Goal: Task Accomplishment & Management: Complete application form

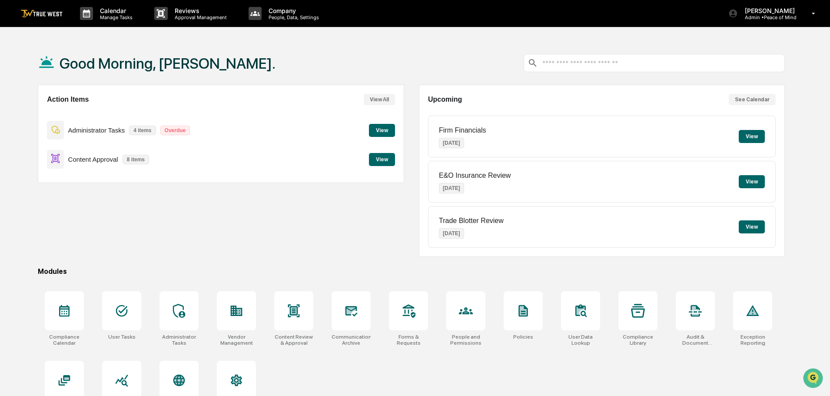
click at [379, 159] on button "View" at bounding box center [382, 159] width 26 height 13
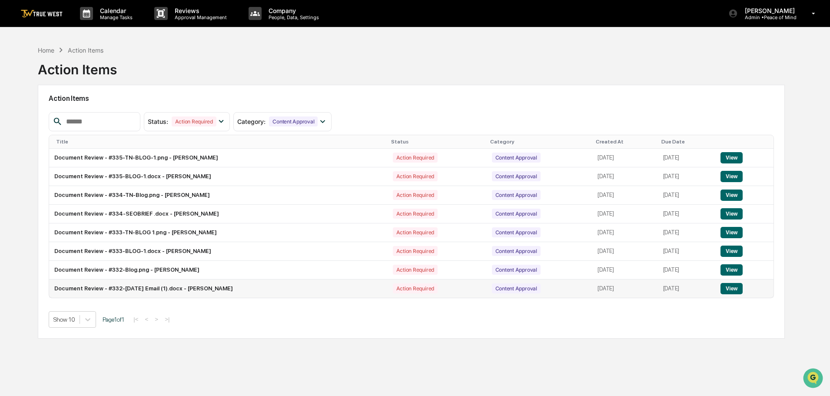
click at [735, 288] on button "View" at bounding box center [732, 288] width 22 height 11
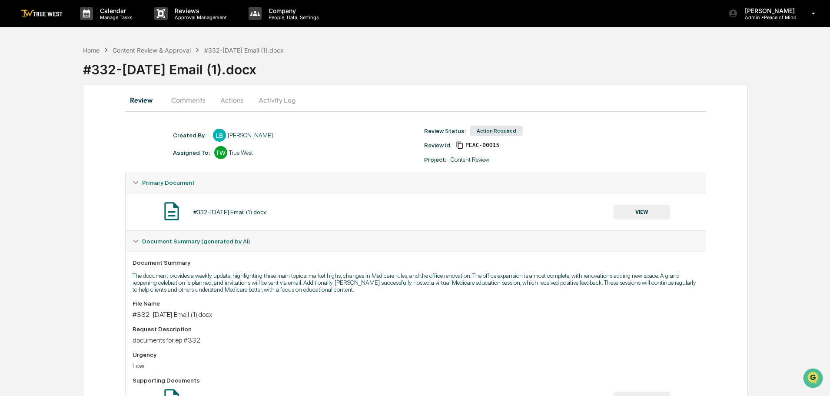
click at [641, 209] on button "VIEW" at bounding box center [642, 212] width 56 height 15
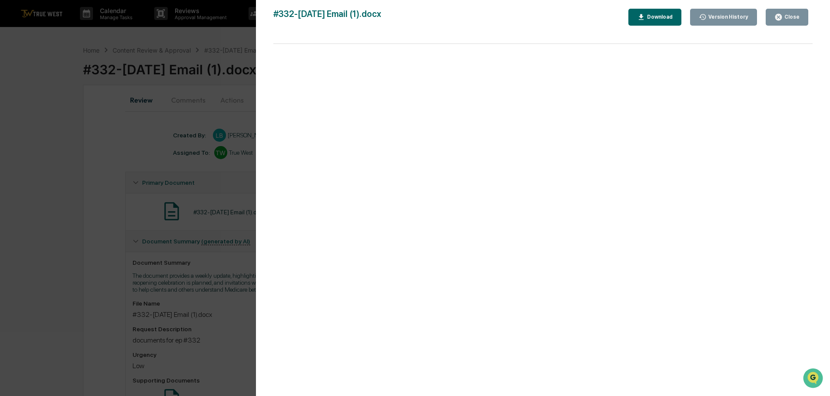
click at [666, 17] on div "Download" at bounding box center [658, 17] width 27 height 6
click at [232, 42] on div "Version History 10/08/2025, 02:49 PM Lara Bushby #332-Monday Email (1).docx Clo…" at bounding box center [415, 198] width 830 height 396
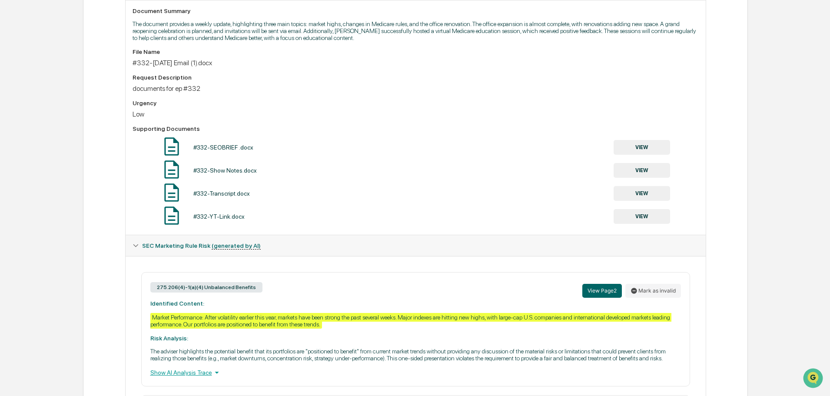
scroll to position [230, 0]
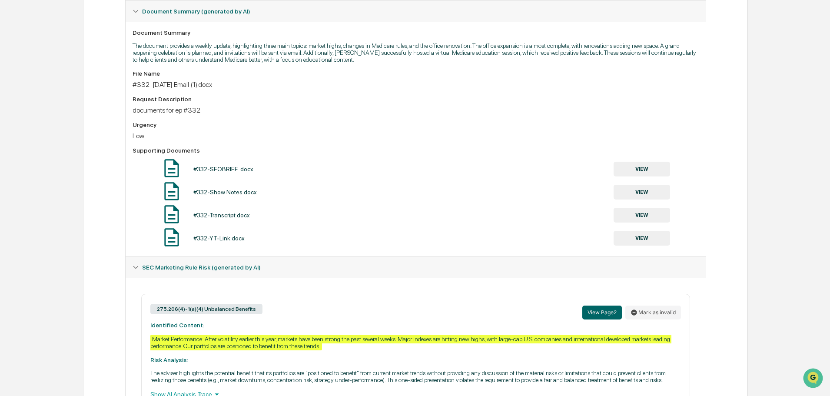
click at [646, 167] on button "VIEW" at bounding box center [642, 169] width 56 height 15
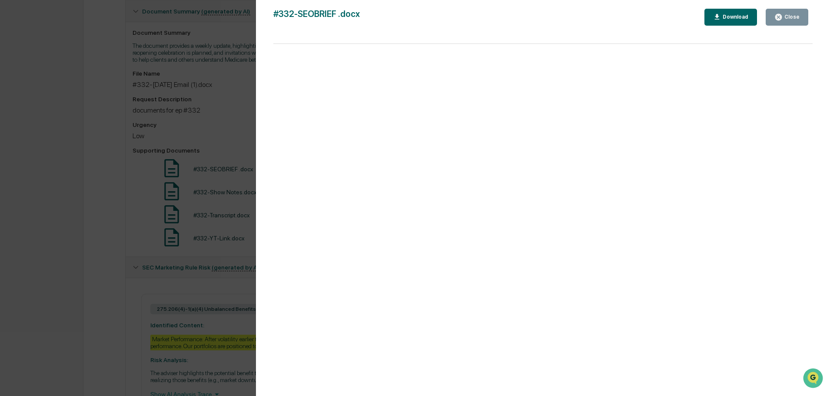
click at [246, 31] on div "Version History 10/08/2025, 02:49 PM Lara Bushby #332-SEOBRIEF .docx Close Down…" at bounding box center [415, 198] width 830 height 396
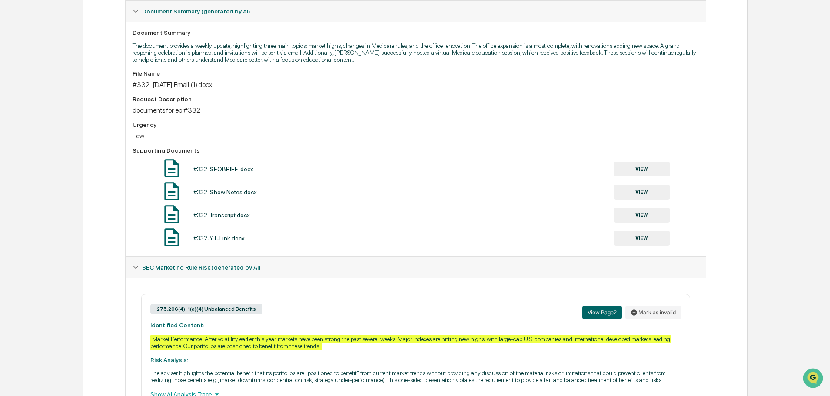
click at [642, 192] on button "VIEW" at bounding box center [642, 192] width 56 height 15
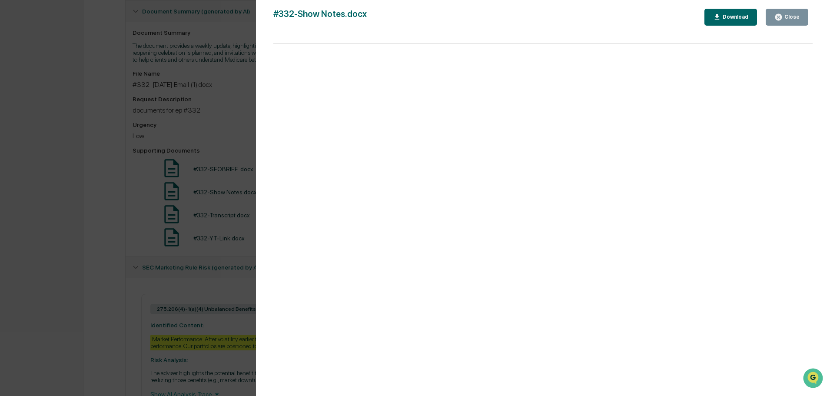
click at [230, 26] on div "Version History 10/08/2025, 02:49 PM Lara Bushby #332-Show Notes.docx Close Dow…" at bounding box center [415, 198] width 830 height 396
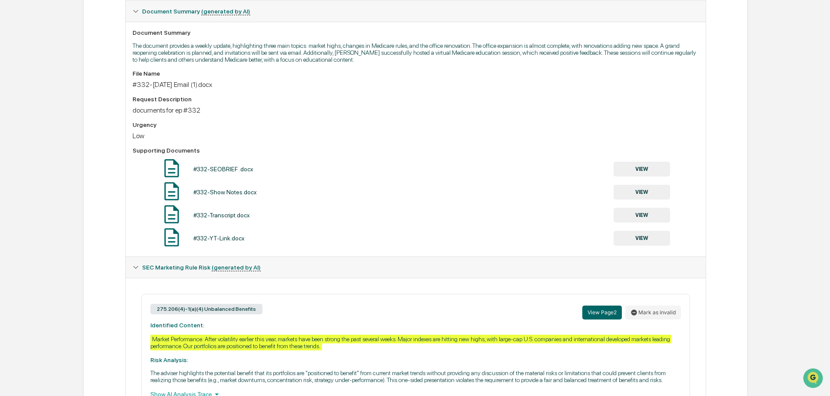
click at [639, 213] on button "VIEW" at bounding box center [642, 215] width 56 height 15
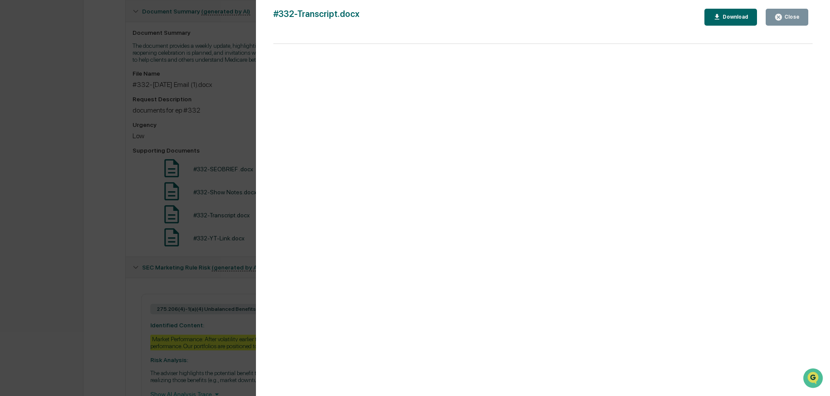
click at [240, 30] on div "Version History 10/08/2025, 02:49 PM Lara Bushby #332-Transcript.docx Close Dow…" at bounding box center [415, 198] width 830 height 396
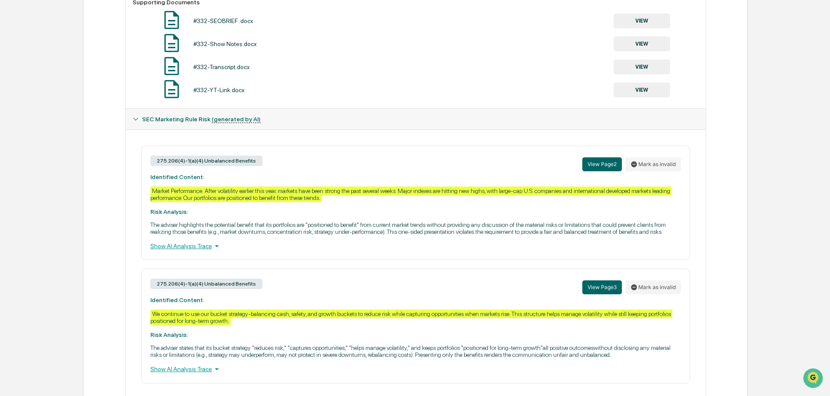
scroll to position [404, 0]
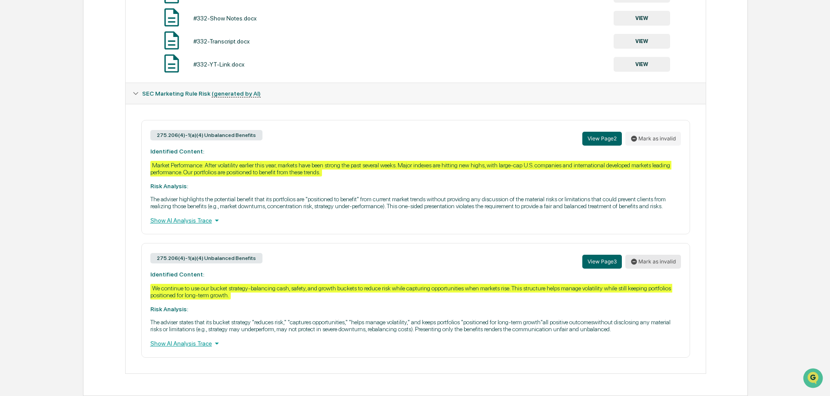
click at [651, 260] on button "Mark as invalid" at bounding box center [653, 262] width 56 height 14
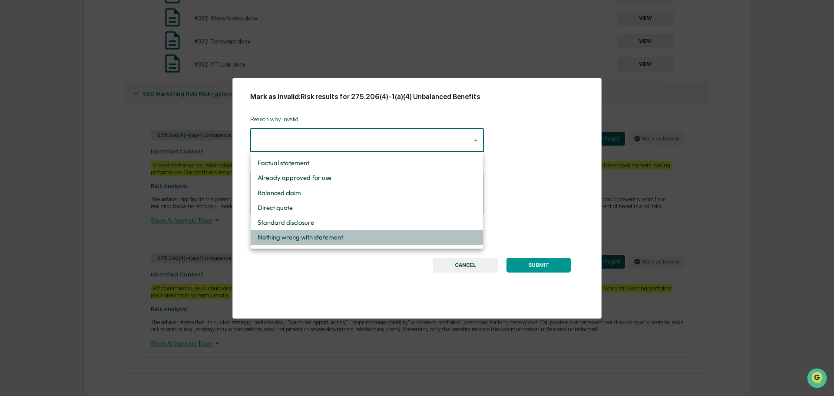
click at [302, 236] on li "Nothing wrong with statement" at bounding box center [367, 237] width 232 height 15
type input "**********"
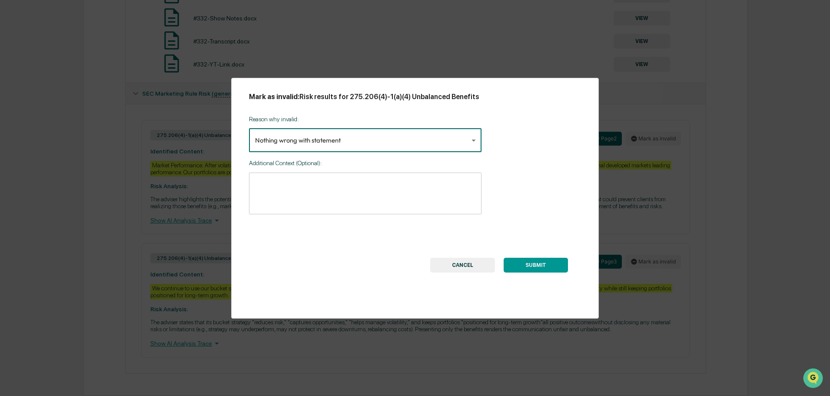
click at [535, 264] on button "SUBMIT" at bounding box center [536, 265] width 64 height 15
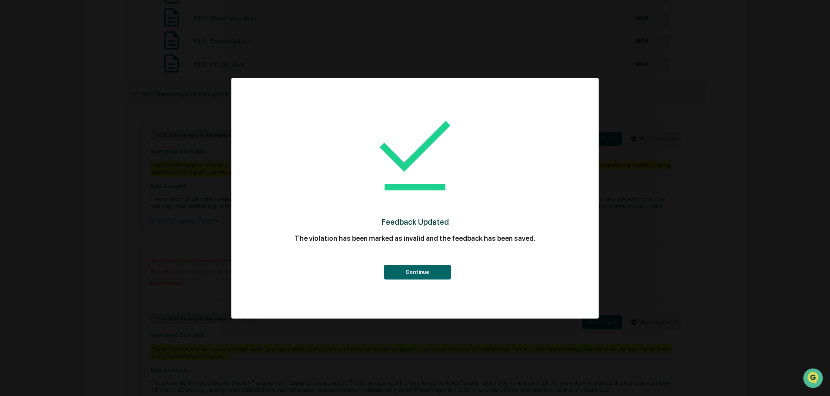
click at [418, 269] on button "Continue" at bounding box center [417, 272] width 67 height 15
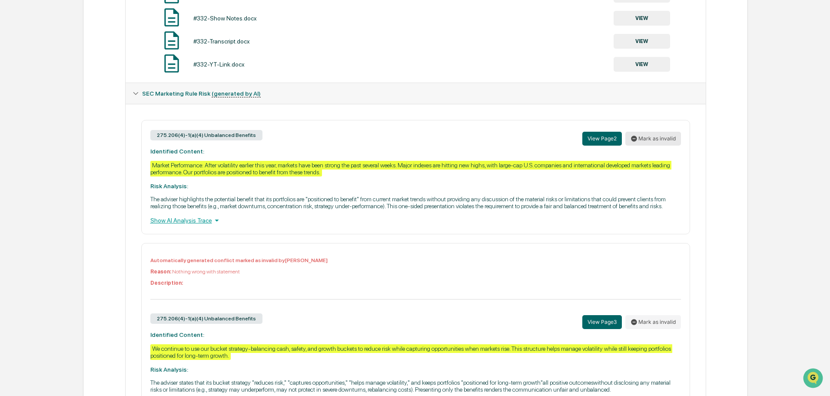
click at [647, 139] on button "Mark as invalid" at bounding box center [653, 139] width 56 height 14
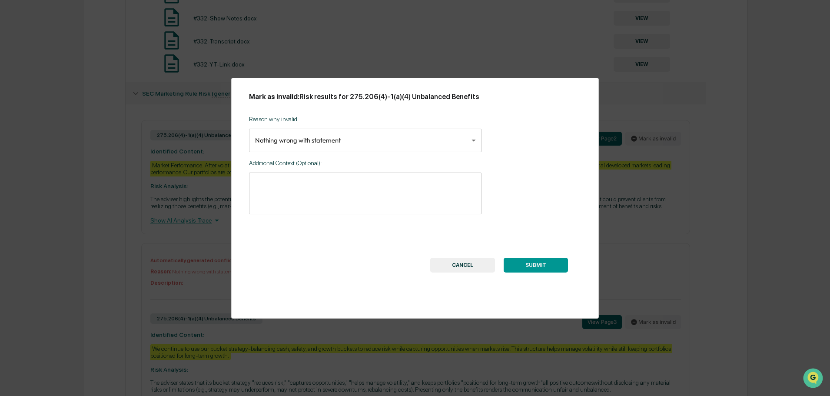
click at [532, 263] on button "SUBMIT" at bounding box center [536, 265] width 64 height 15
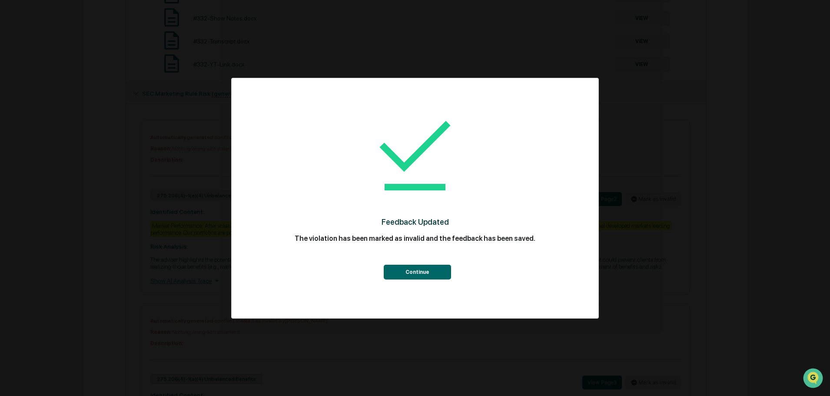
click at [412, 270] on button "Continue" at bounding box center [417, 272] width 67 height 15
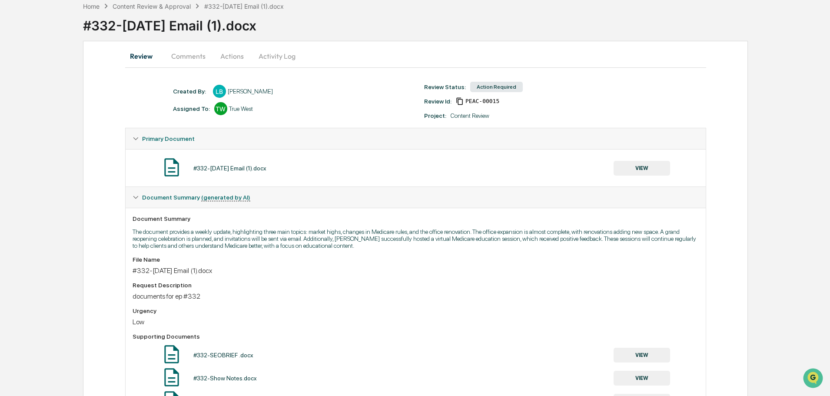
scroll to position [0, 0]
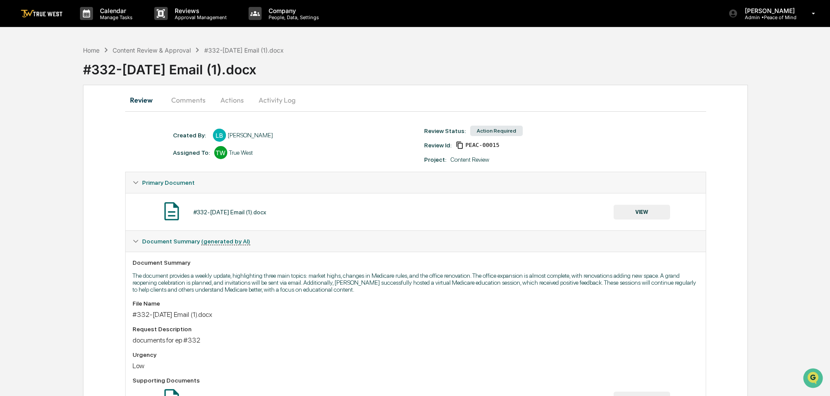
click at [226, 96] on button "Actions" at bounding box center [232, 100] width 39 height 21
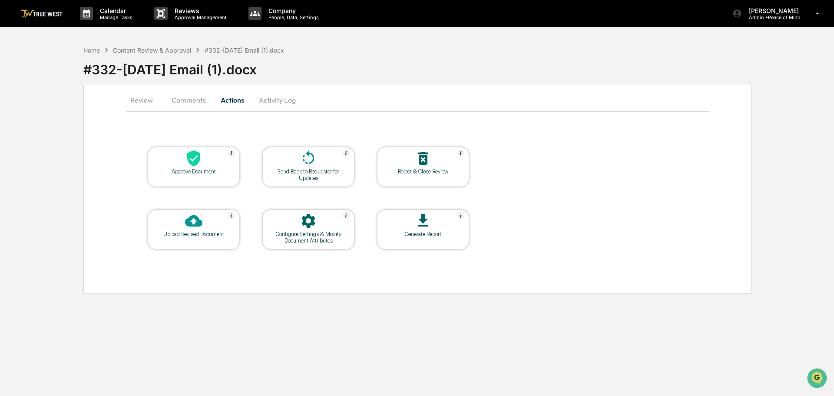
click at [187, 161] on icon at bounding box center [193, 157] width 17 height 17
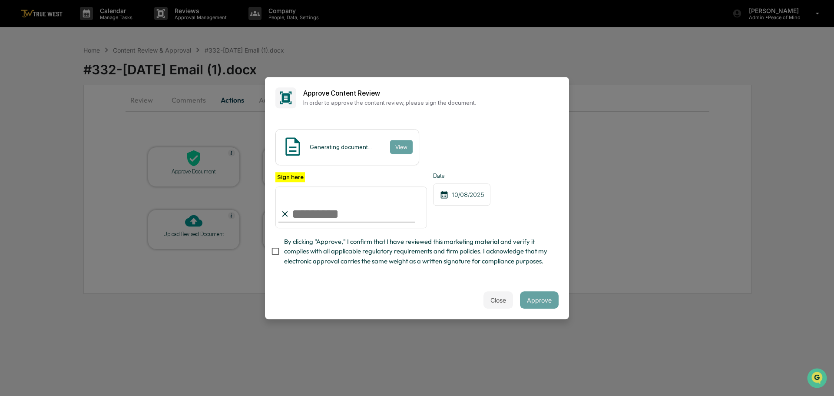
click at [334, 206] on input "Sign here" at bounding box center [352, 207] width 152 height 42
type input "**********"
click at [402, 140] on button "View" at bounding box center [401, 147] width 23 height 14
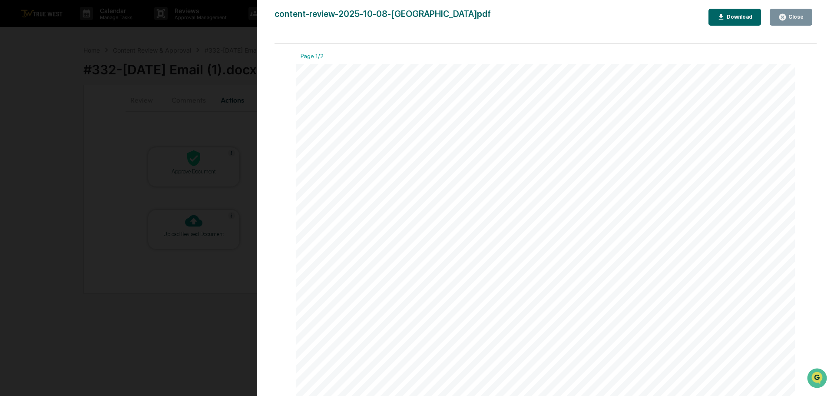
click at [236, 33] on div "Version History 10/08/2025, 04:13 PM Tammy Steffen content-review-2025-10-08-La…" at bounding box center [417, 198] width 834 height 396
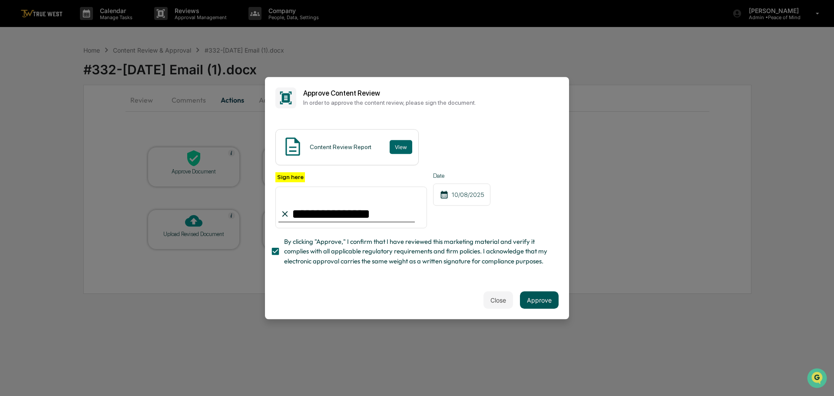
click at [535, 303] on button "Approve" at bounding box center [539, 299] width 39 height 17
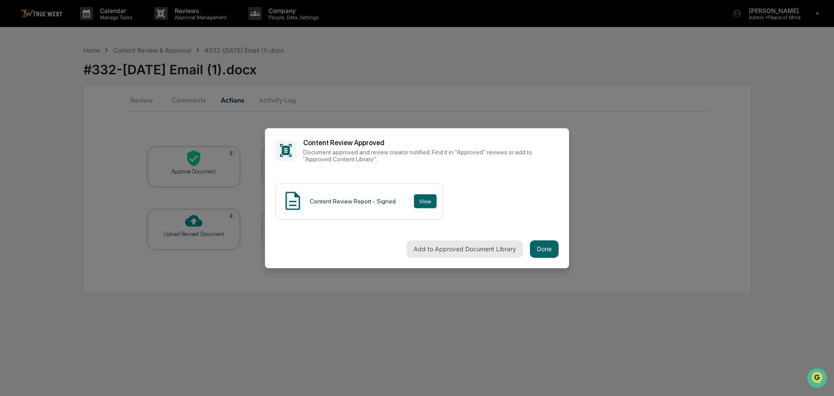
click at [447, 247] on button "Add to Approved Document Library" at bounding box center [465, 248] width 116 height 17
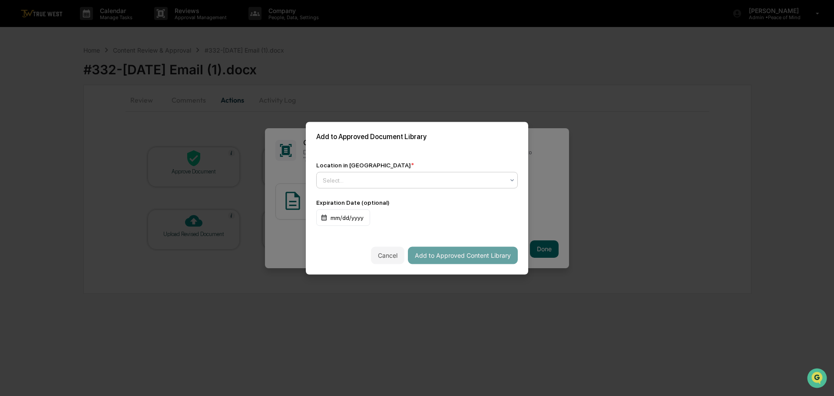
click at [431, 176] on div at bounding box center [414, 180] width 182 height 9
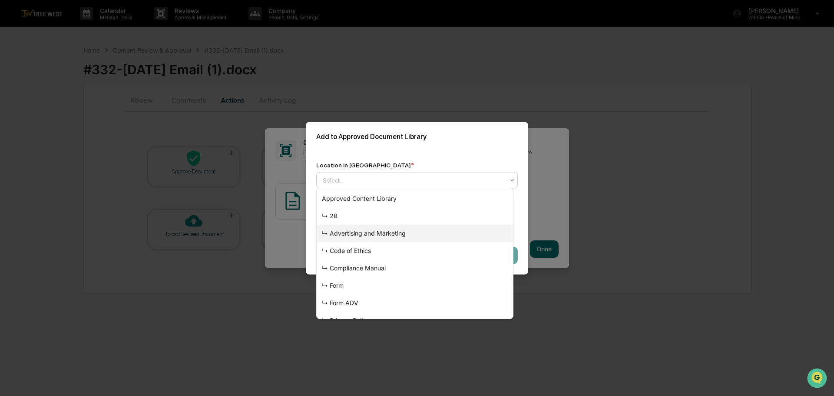
click at [370, 233] on div "↳ Advertising and Marketing" at bounding box center [415, 233] width 196 height 17
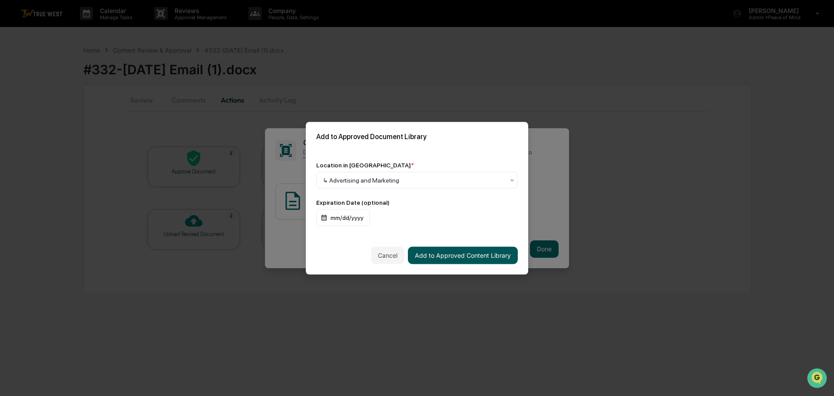
click at [465, 254] on button "Add to Approved Content Library" at bounding box center [463, 254] width 110 height 17
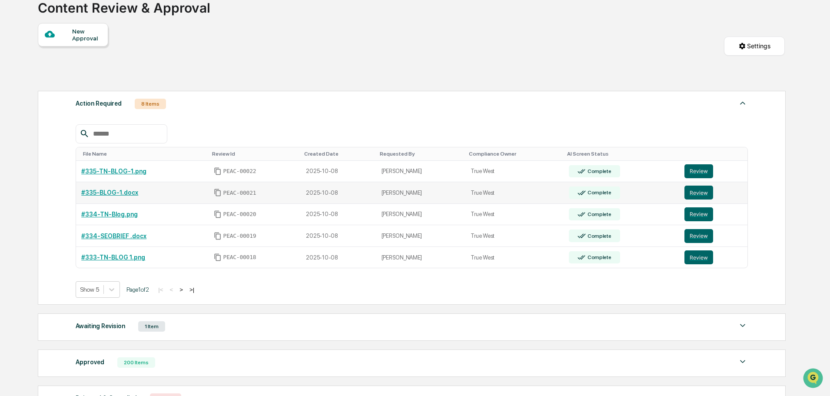
scroll to position [87, 0]
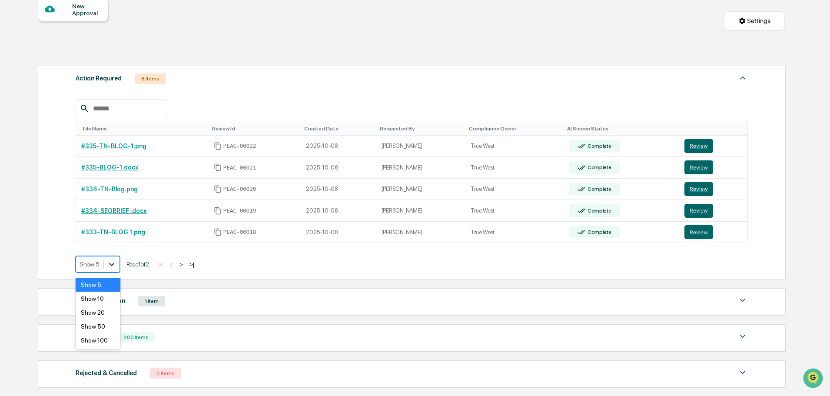
click at [111, 265] on icon at bounding box center [111, 264] width 5 height 3
click at [99, 301] on div "Show 10" at bounding box center [98, 299] width 45 height 14
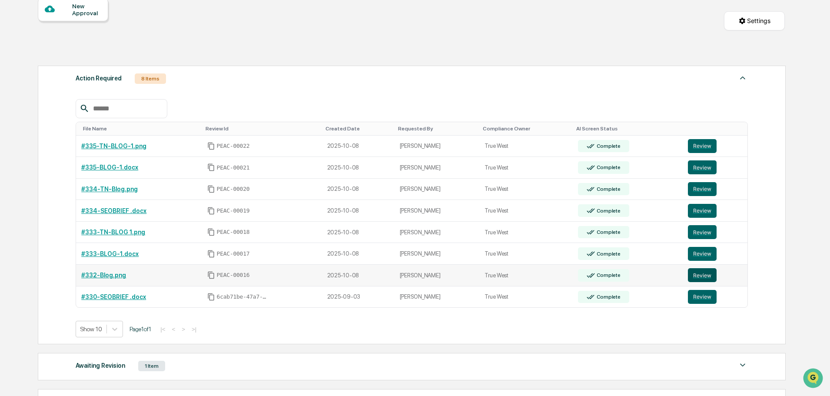
click at [696, 276] on button "Review" at bounding box center [702, 275] width 29 height 14
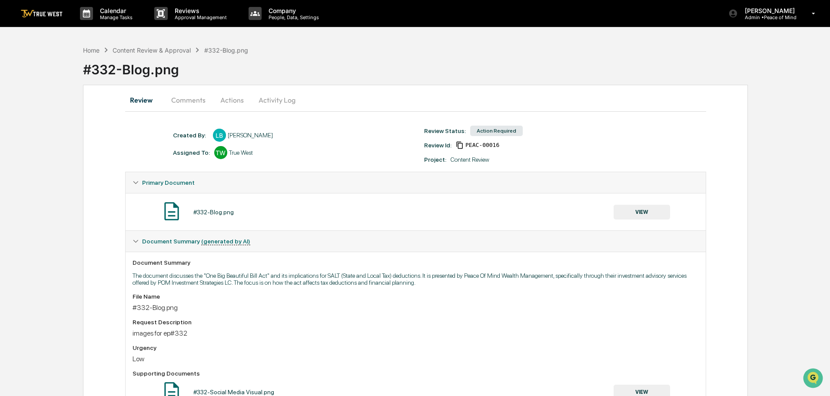
click at [228, 100] on button "Actions" at bounding box center [232, 100] width 39 height 21
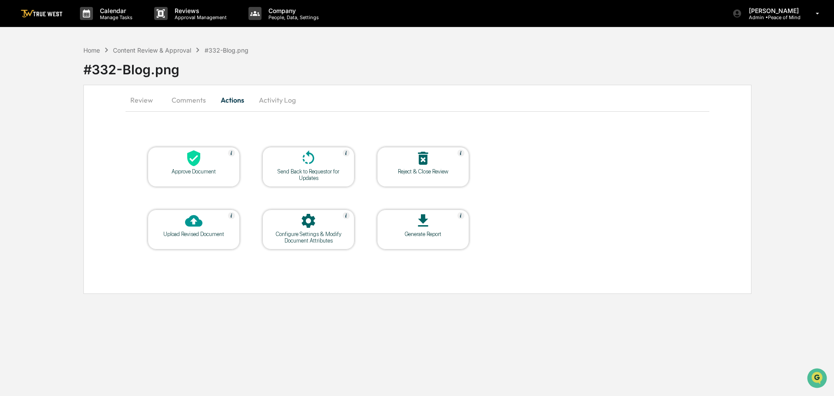
click at [196, 159] on icon at bounding box center [193, 158] width 13 height 16
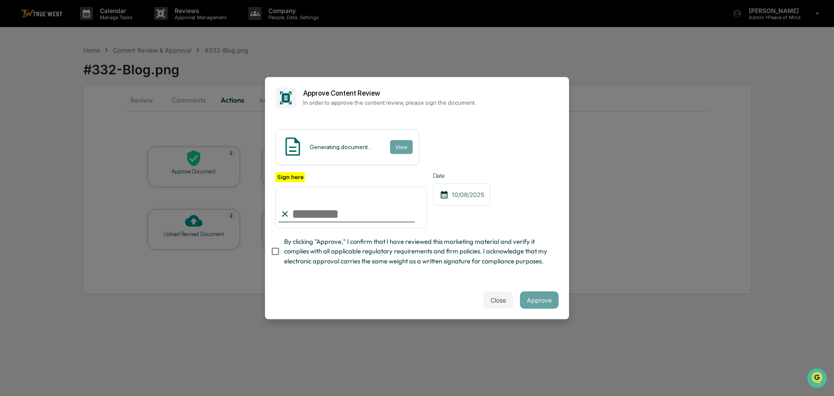
click at [316, 204] on input "Sign here" at bounding box center [352, 207] width 152 height 42
type input "**********"
click at [397, 140] on button "View" at bounding box center [401, 147] width 23 height 14
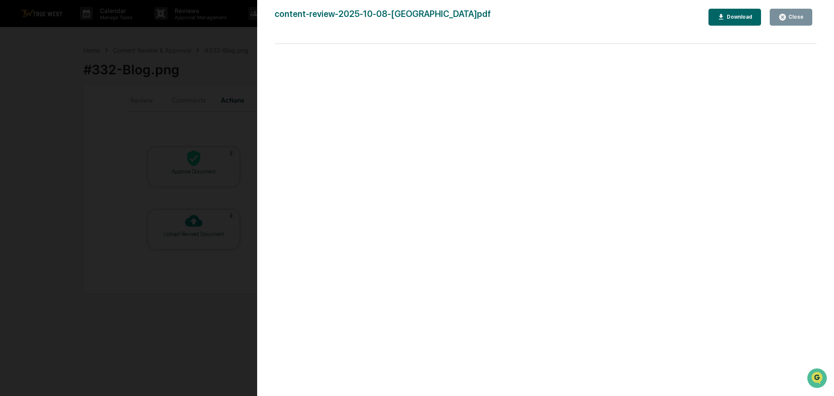
click at [238, 53] on div "Version History 10/08/2025, 04:14 PM Tammy Steffen content-review-2025-10-08-La…" at bounding box center [417, 198] width 834 height 396
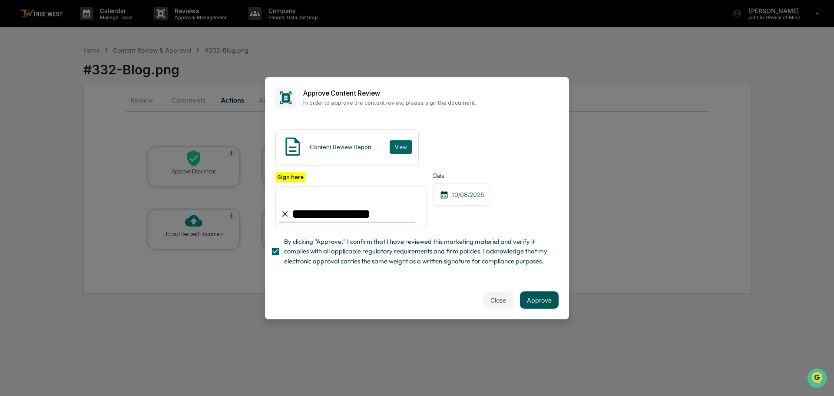
click at [539, 302] on button "Approve" at bounding box center [539, 299] width 39 height 17
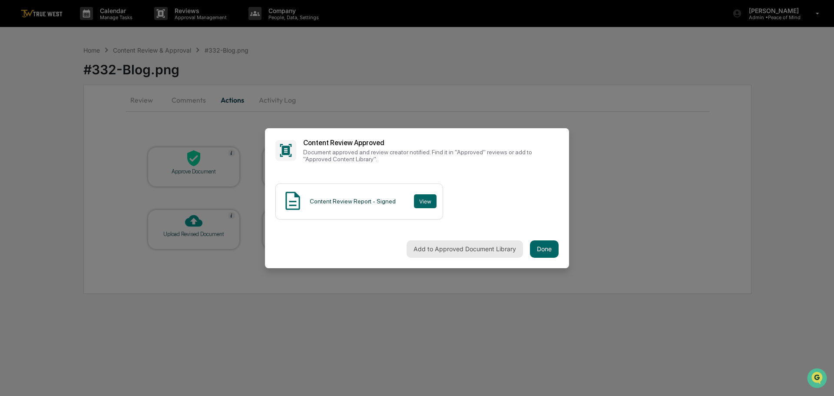
click at [479, 245] on button "Add to Approved Document Library" at bounding box center [465, 248] width 116 height 17
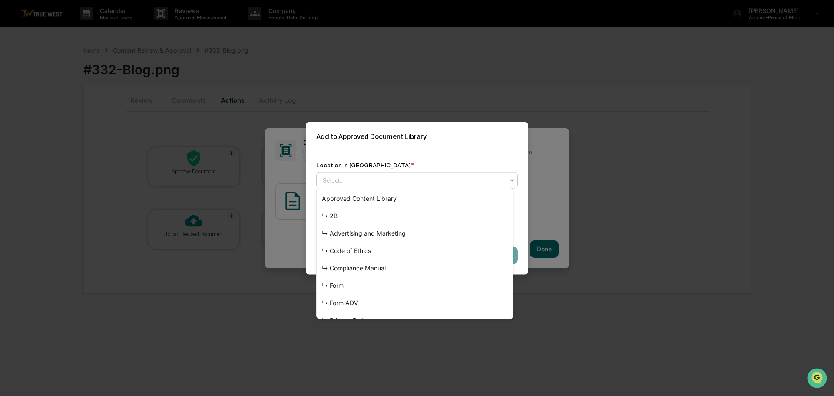
click at [421, 176] on div at bounding box center [414, 180] width 182 height 9
click at [389, 230] on div "↳ Advertising and Marketing" at bounding box center [415, 233] width 196 height 17
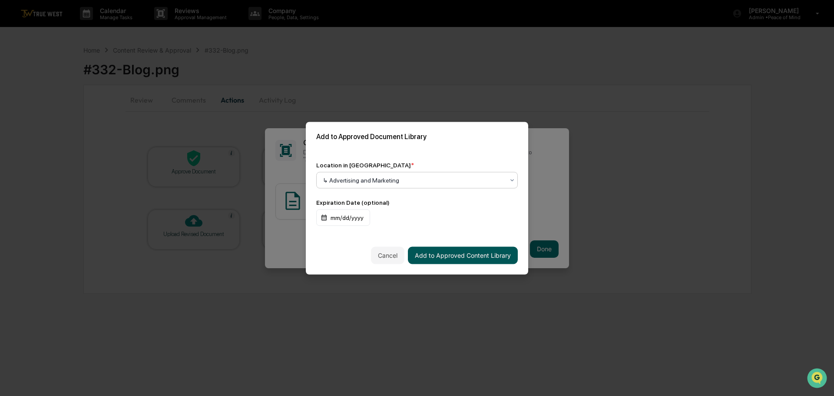
click at [446, 252] on button "Add to Approved Content Library" at bounding box center [463, 254] width 110 height 17
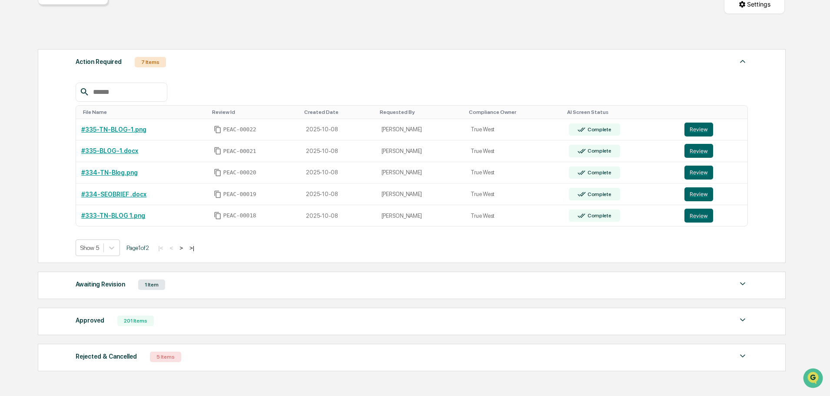
scroll to position [130, 0]
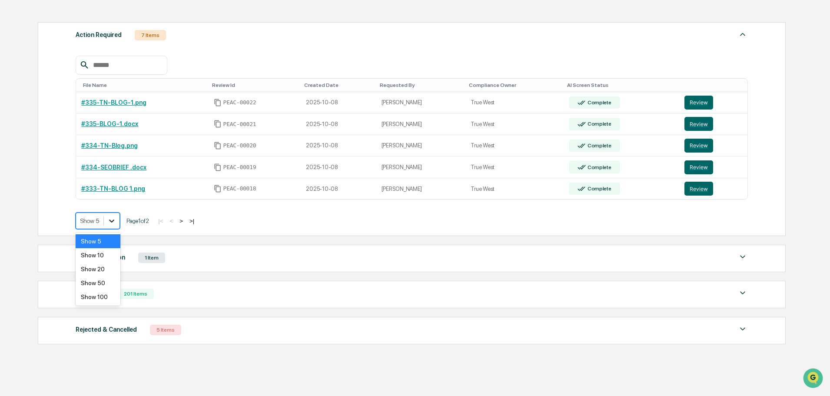
click at [112, 222] on icon at bounding box center [111, 221] width 5 height 3
click at [98, 253] on div "Show 10" at bounding box center [98, 255] width 45 height 14
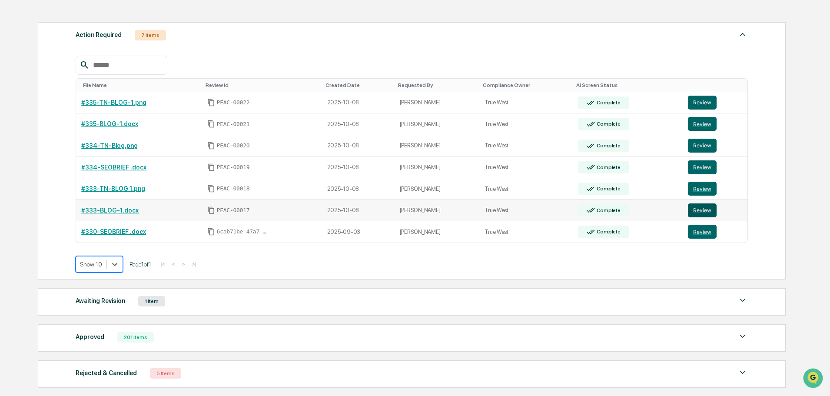
click at [698, 210] on button "Review" at bounding box center [702, 210] width 29 height 14
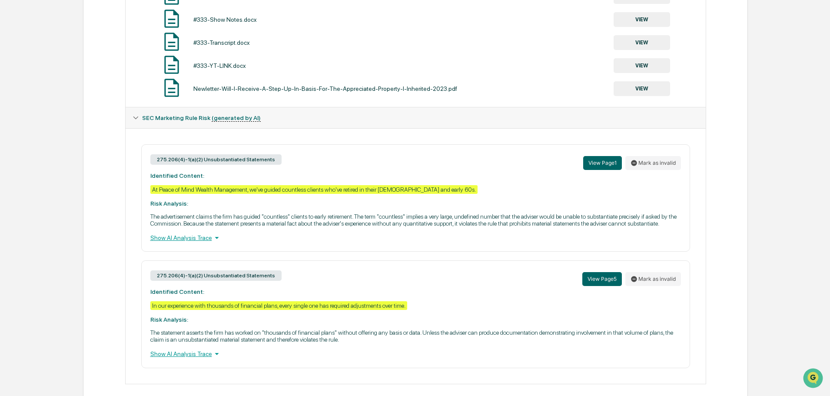
scroll to position [435, 0]
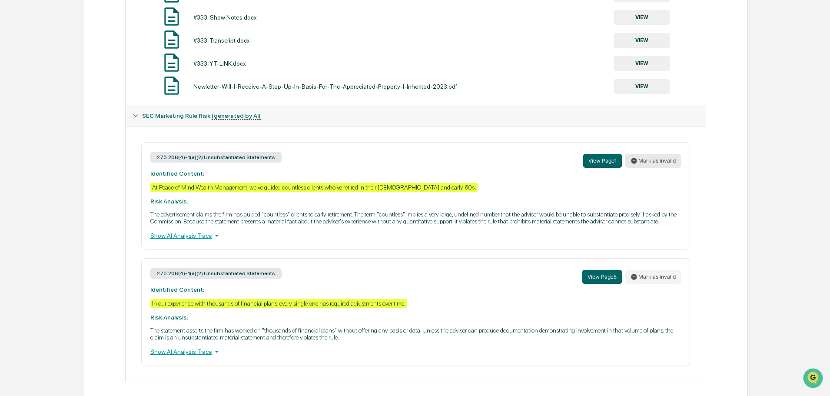
click at [645, 154] on button "Mark as invalid" at bounding box center [653, 161] width 56 height 14
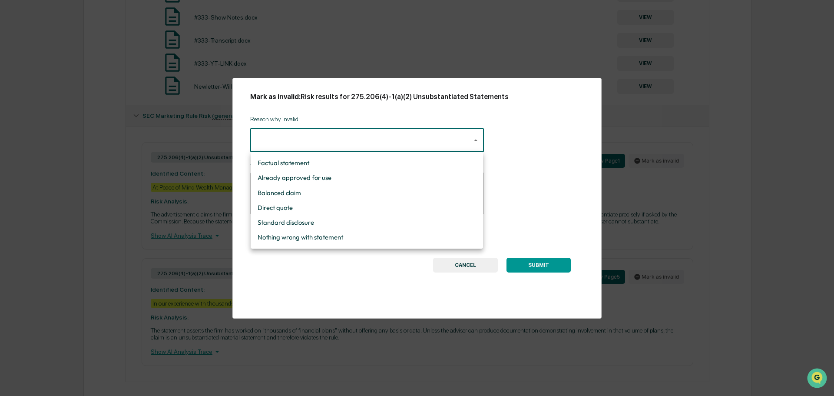
click at [468, 265] on div at bounding box center [417, 198] width 834 height 396
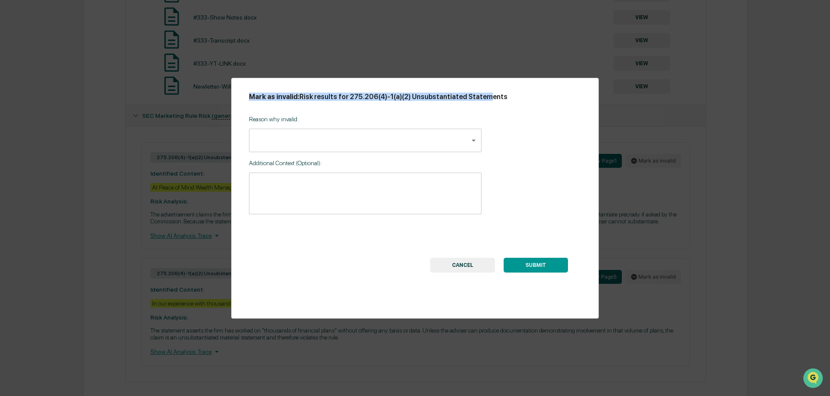
drag, startPoint x: 478, startPoint y: 86, endPoint x: 609, endPoint y: 113, distance: 133.6
click at [609, 113] on div "Mark as invalid: Risk results for 275.206(4)-1(a)(2) Unsubstantiated Statements…" at bounding box center [415, 198] width 830 height 396
click at [465, 260] on button "CANCEL" at bounding box center [462, 265] width 65 height 15
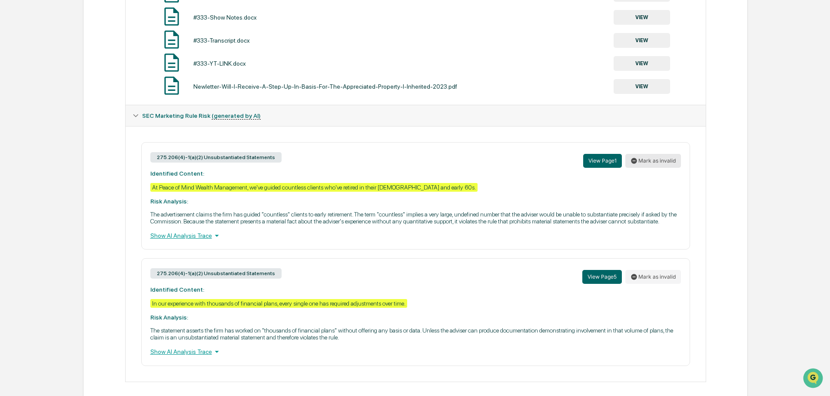
click at [649, 154] on button "Mark as invalid" at bounding box center [653, 161] width 56 height 14
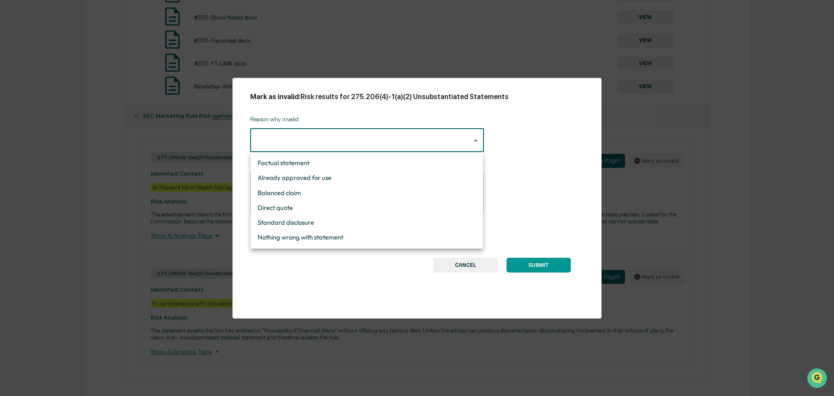
click at [318, 233] on li "Nothing wrong with statement" at bounding box center [367, 237] width 232 height 15
type input "**********"
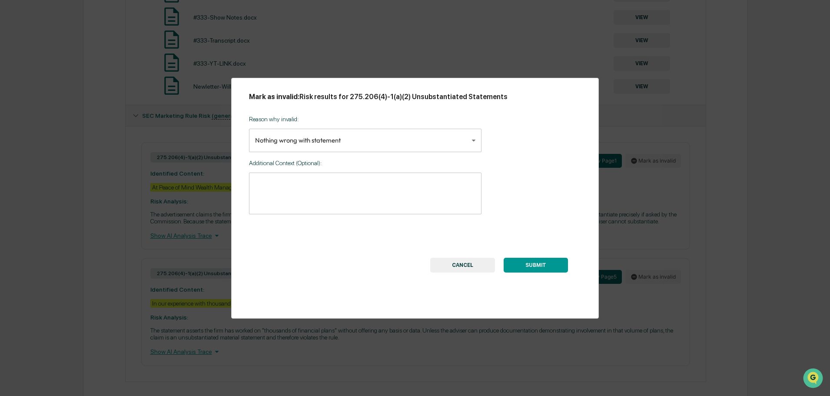
click at [536, 268] on button "SUBMIT" at bounding box center [536, 265] width 64 height 15
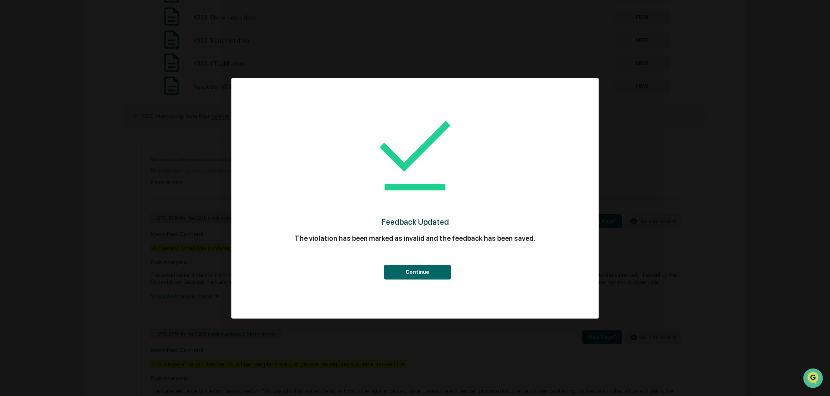
click at [413, 268] on button "Continue" at bounding box center [417, 272] width 67 height 15
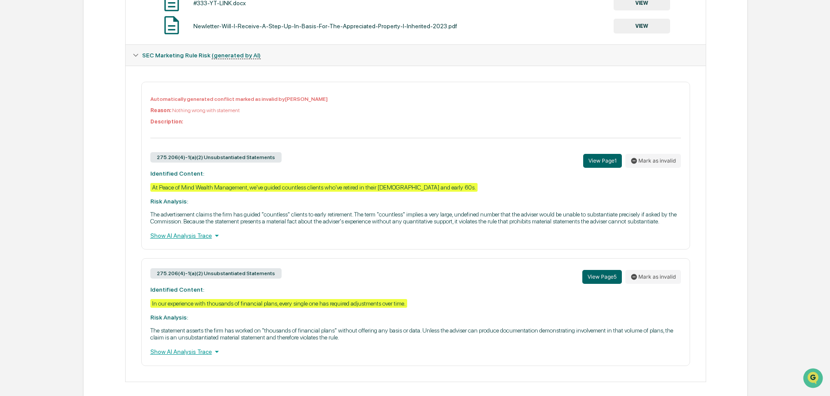
scroll to position [496, 0]
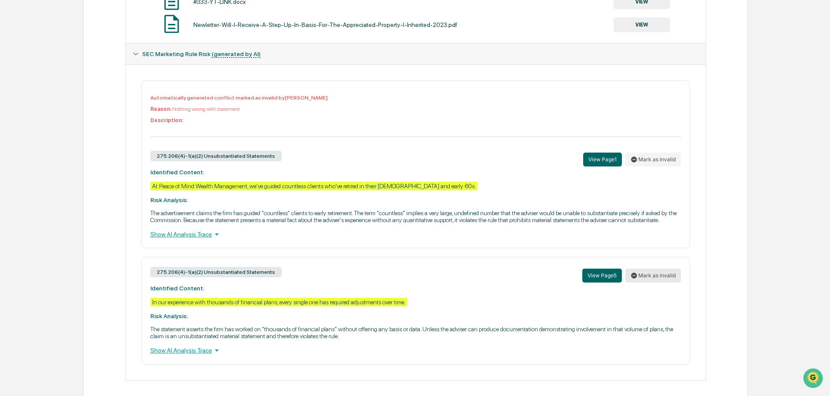
click at [657, 269] on button "Mark as invalid" at bounding box center [653, 276] width 56 height 14
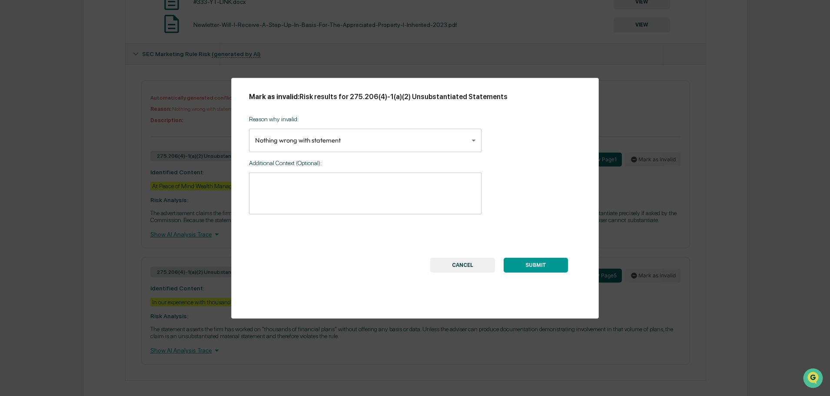
click at [533, 265] on button "SUBMIT" at bounding box center [536, 265] width 64 height 15
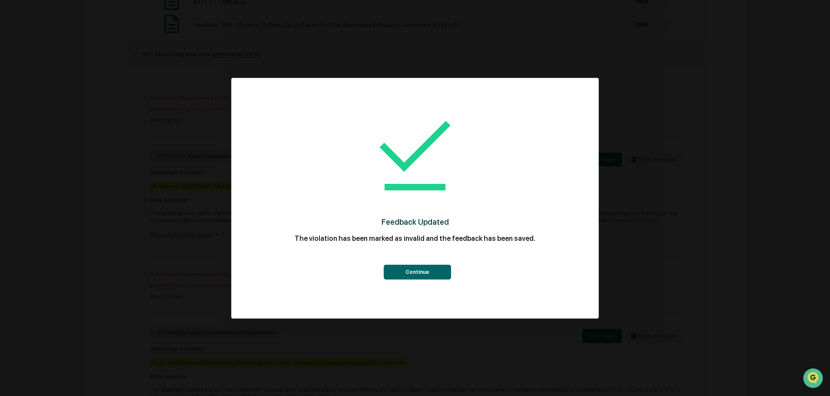
click at [407, 273] on button "Continue" at bounding box center [417, 272] width 67 height 15
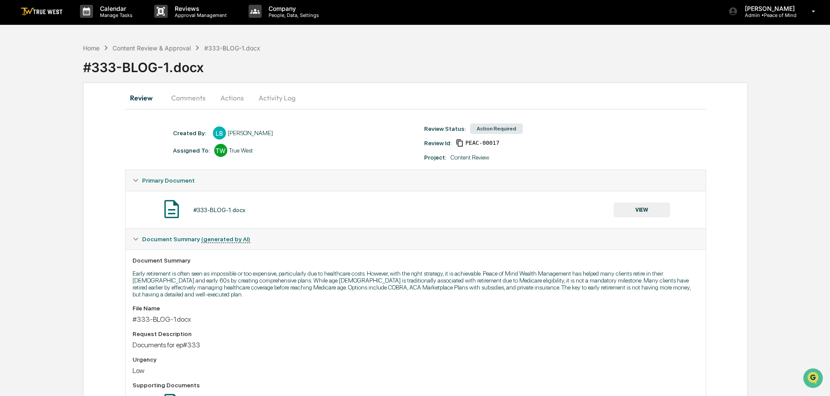
scroll to position [0, 0]
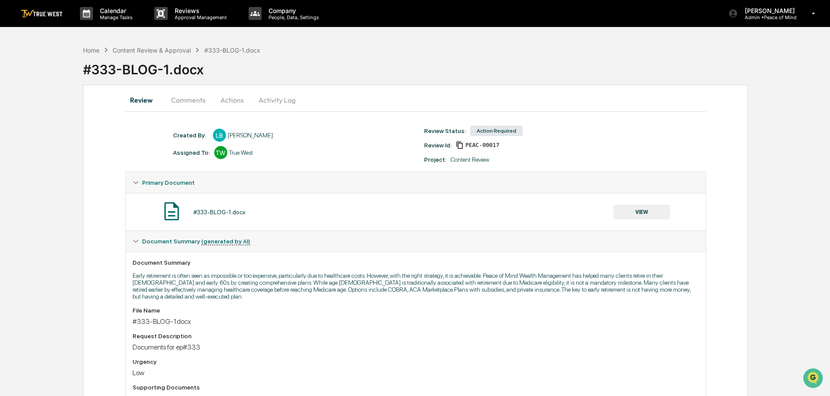
click at [232, 98] on button "Actions" at bounding box center [232, 100] width 39 height 21
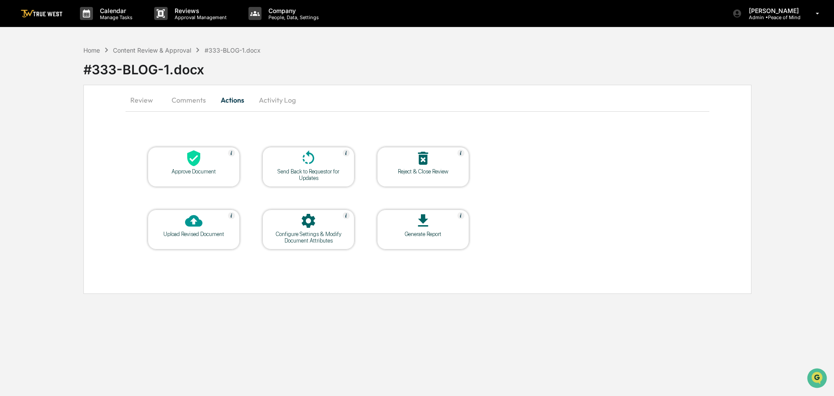
click at [195, 160] on icon at bounding box center [193, 158] width 13 height 16
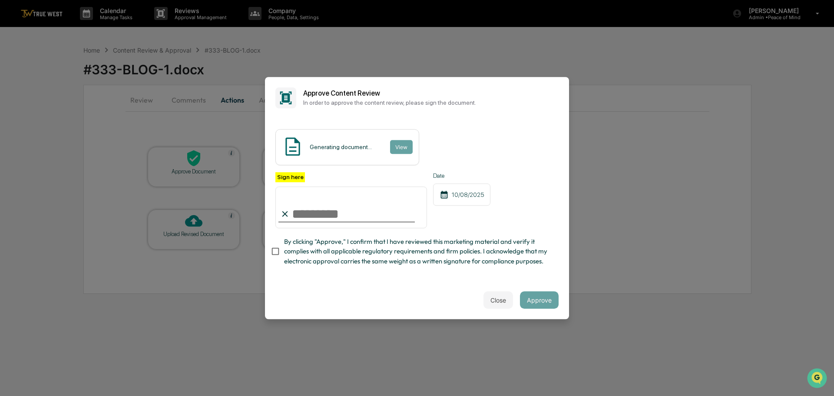
click at [318, 206] on input "Sign here" at bounding box center [352, 207] width 152 height 42
type input "**********"
click at [401, 140] on button "View" at bounding box center [401, 147] width 23 height 14
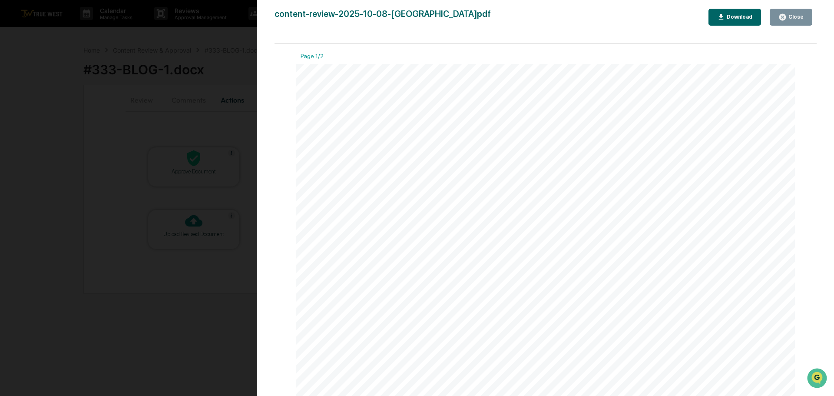
click at [252, 36] on div "Version History 10/08/2025, 04:16 PM Tammy Steffen content-review-2025-10-08-La…" at bounding box center [417, 198] width 834 height 396
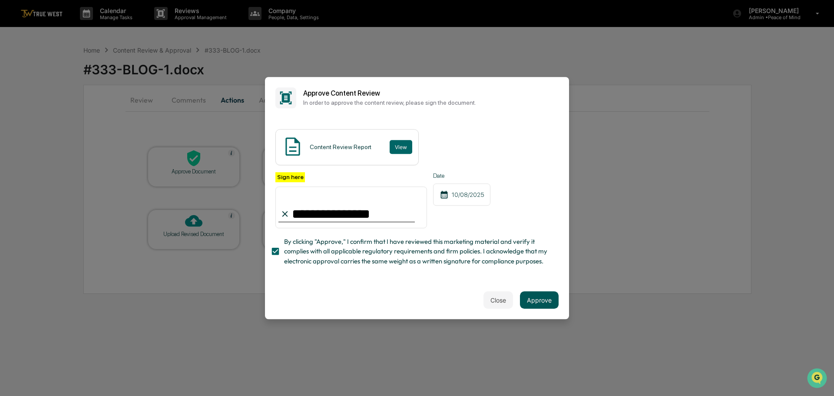
click at [535, 303] on button "Approve" at bounding box center [539, 299] width 39 height 17
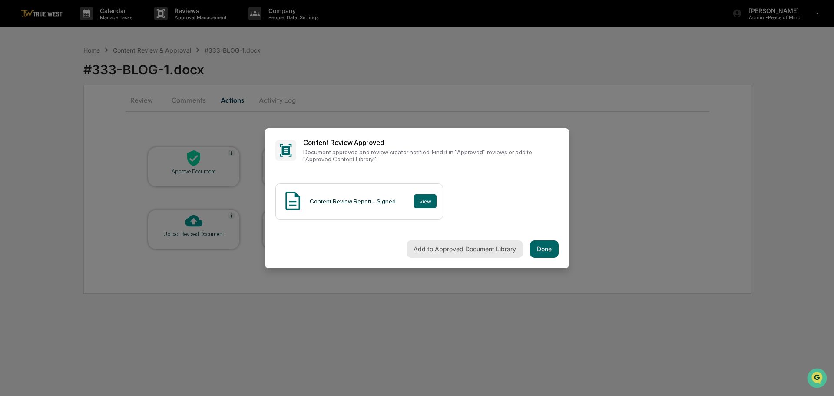
click at [453, 242] on button "Add to Approved Document Library" at bounding box center [465, 248] width 116 height 17
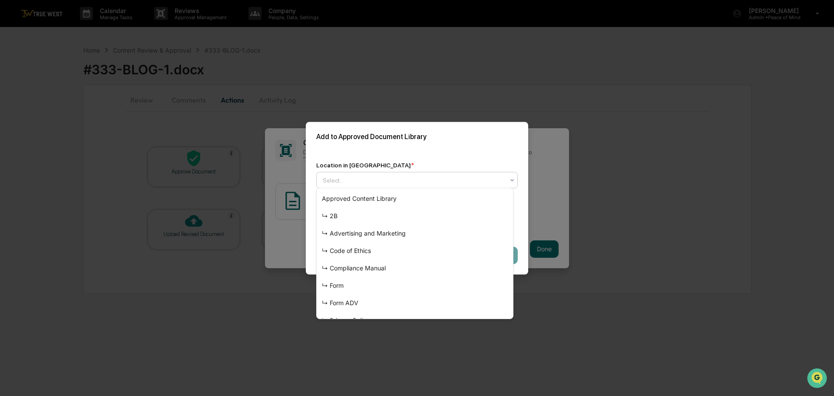
click at [426, 176] on div at bounding box center [414, 180] width 182 height 9
click at [384, 231] on div "↳ Advertising and Marketing" at bounding box center [415, 233] width 196 height 17
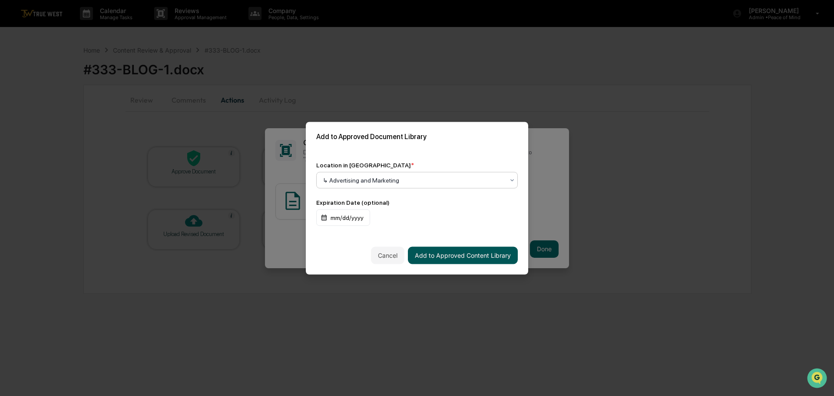
click at [452, 253] on button "Add to Approved Content Library" at bounding box center [463, 254] width 110 height 17
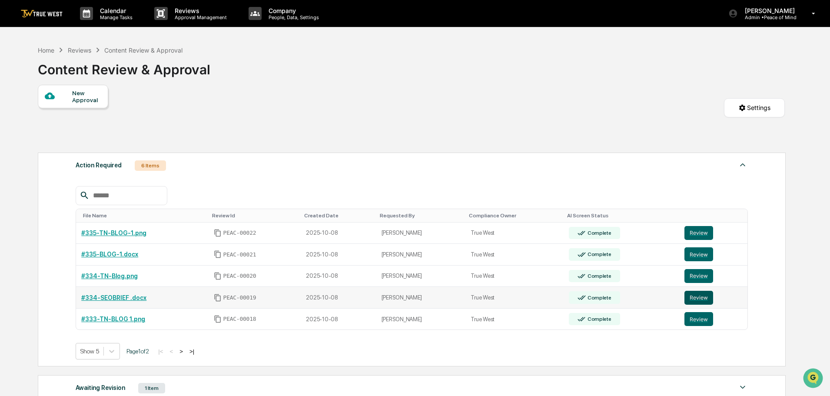
click at [698, 295] on button "Review" at bounding box center [698, 298] width 29 height 14
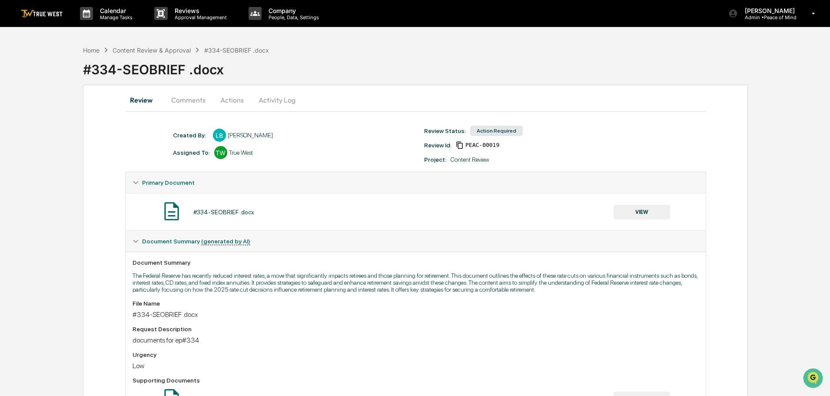
click at [231, 98] on button "Actions" at bounding box center [232, 100] width 39 height 21
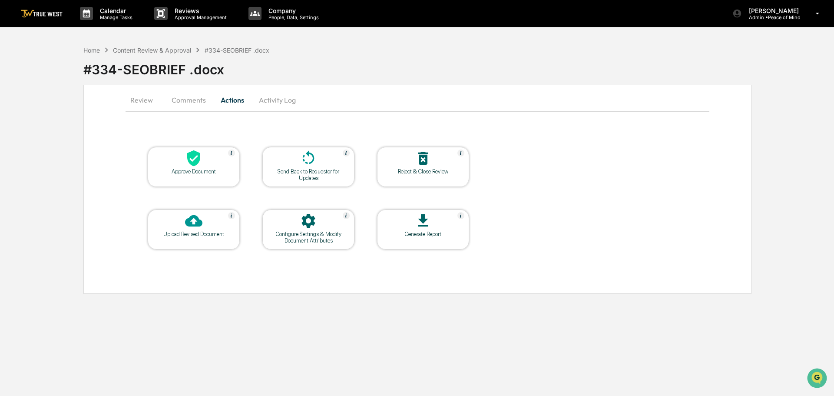
click at [191, 159] on icon at bounding box center [193, 157] width 17 height 17
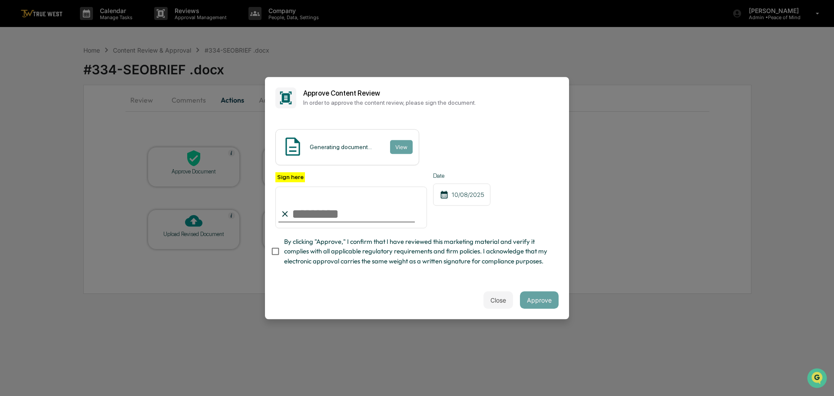
click at [335, 204] on input "Sign here" at bounding box center [352, 207] width 152 height 42
type input "**********"
click at [398, 140] on button "View" at bounding box center [401, 147] width 23 height 14
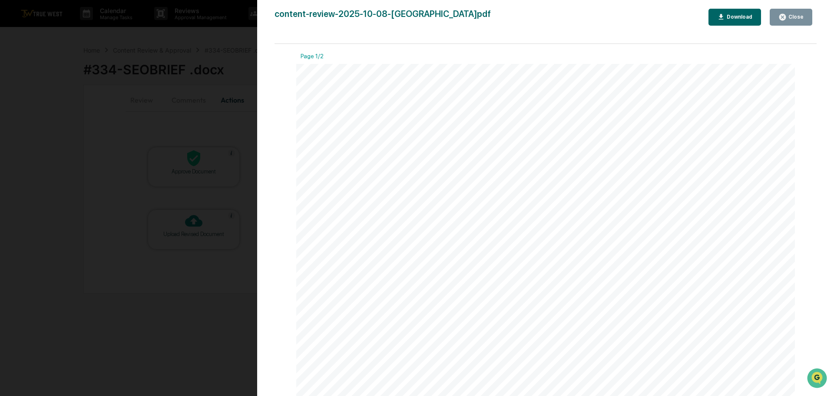
click at [237, 29] on div "Version History 10/08/2025, 04:17 PM Tammy Steffen content-review-2025-10-08-La…" at bounding box center [417, 198] width 834 height 396
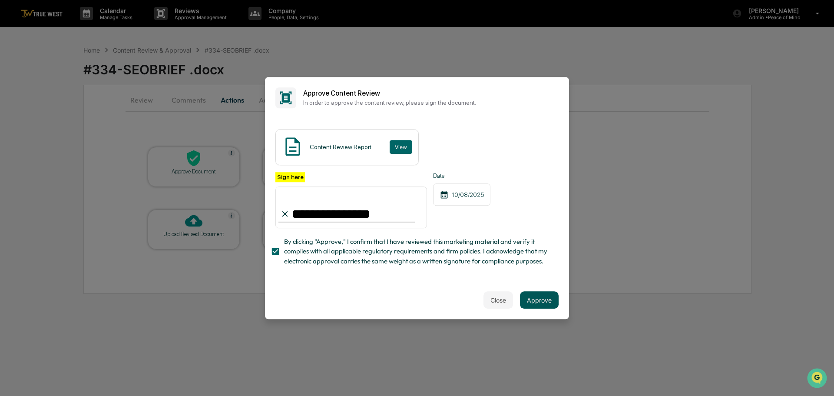
click at [531, 303] on button "Approve" at bounding box center [539, 299] width 39 height 17
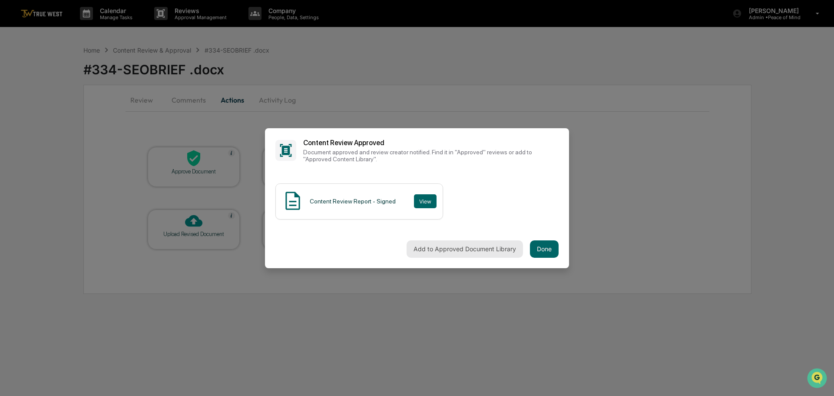
click at [459, 245] on button "Add to Approved Document Library" at bounding box center [465, 248] width 116 height 17
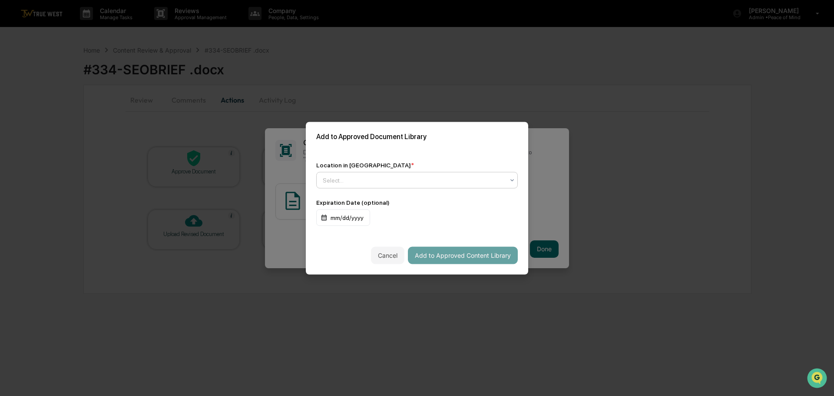
click at [432, 176] on div at bounding box center [414, 180] width 182 height 9
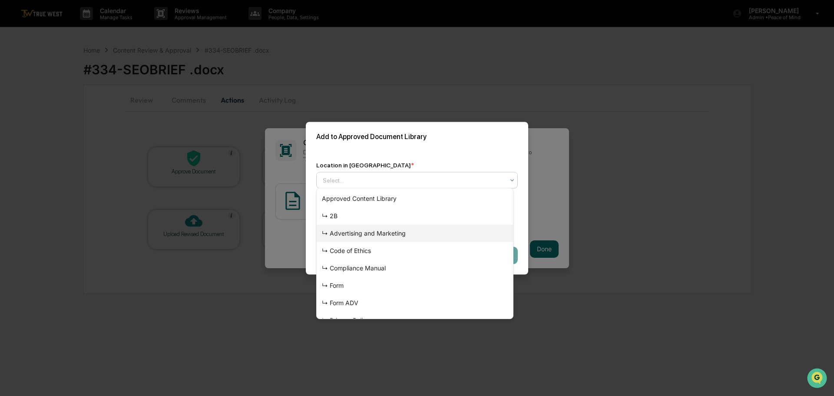
click at [372, 234] on div "↳ Advertising and Marketing" at bounding box center [415, 233] width 196 height 17
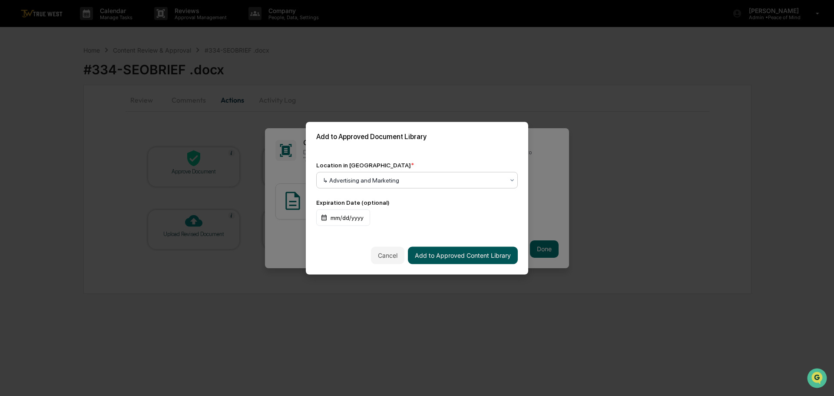
click at [458, 253] on button "Add to Approved Content Library" at bounding box center [463, 254] width 110 height 17
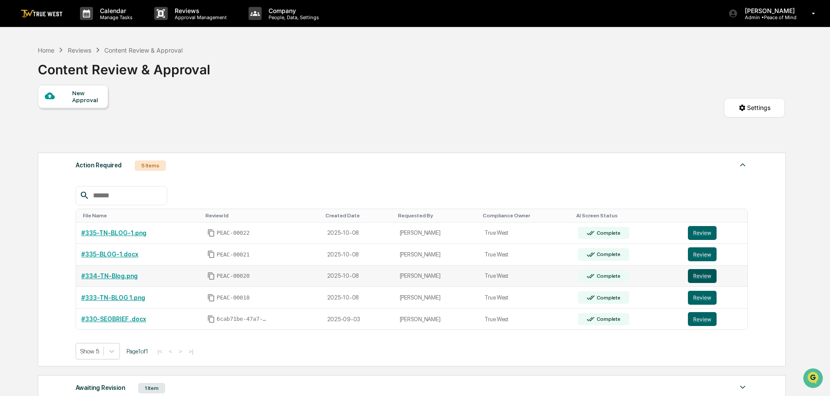
click at [698, 275] on button "Review" at bounding box center [702, 276] width 29 height 14
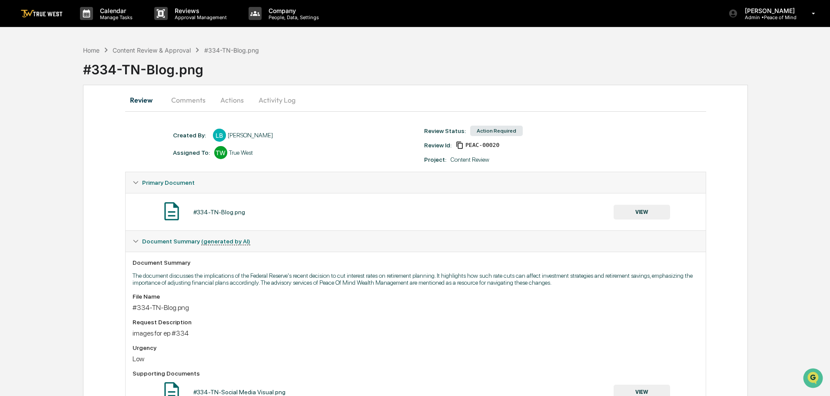
click at [642, 214] on button "VIEW" at bounding box center [642, 212] width 56 height 15
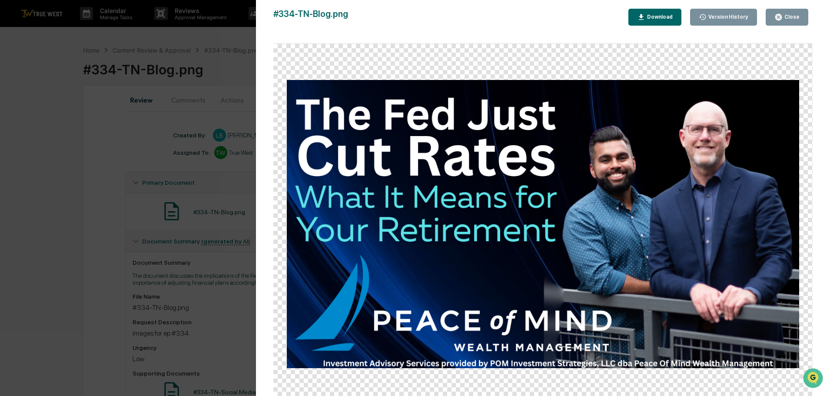
click at [217, 42] on div "Version History [DATE] 02:56 PM [PERSON_NAME] #334-TN-Blog.png Close Version Hi…" at bounding box center [415, 198] width 830 height 396
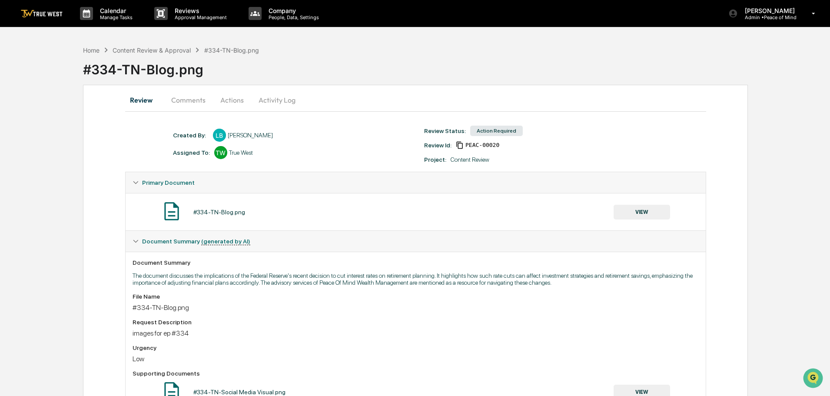
click at [234, 100] on button "Actions" at bounding box center [232, 100] width 39 height 21
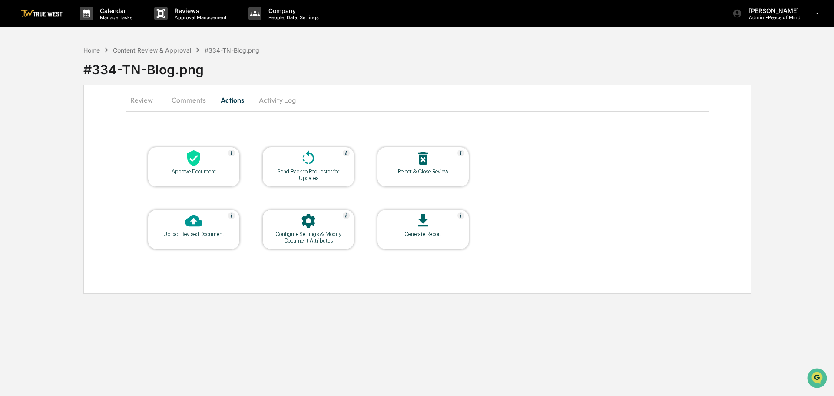
click at [191, 160] on icon at bounding box center [193, 157] width 17 height 17
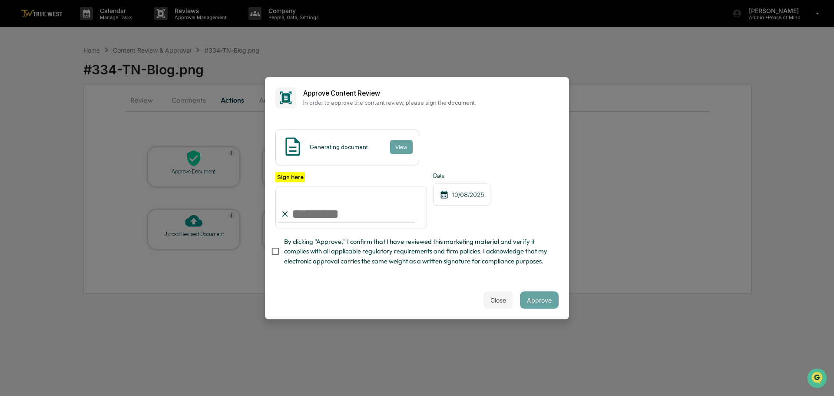
click at [303, 203] on input "Sign here" at bounding box center [352, 207] width 152 height 42
type input "**********"
click at [400, 140] on button "View" at bounding box center [401, 147] width 23 height 14
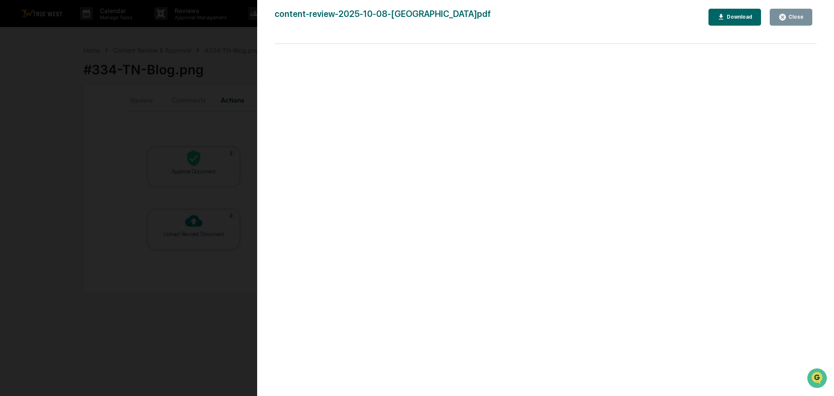
click at [236, 37] on div "Version History [DATE] 04:18 PM [PERSON_NAME] content-review-2025-10-08-LaraBus…" at bounding box center [417, 198] width 834 height 396
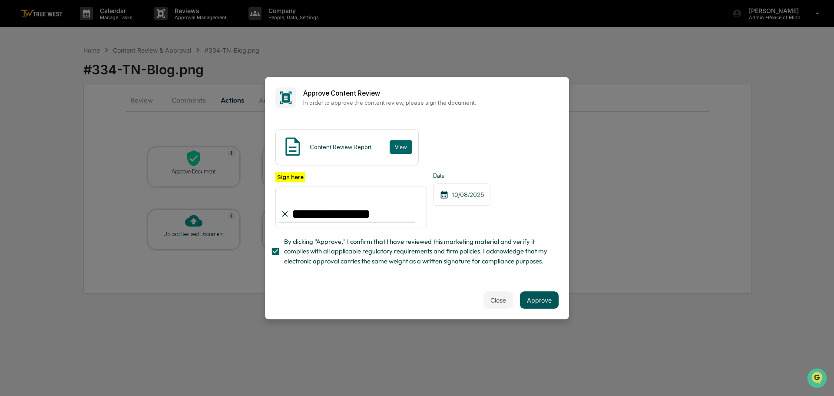
click at [534, 301] on button "Approve" at bounding box center [539, 299] width 39 height 17
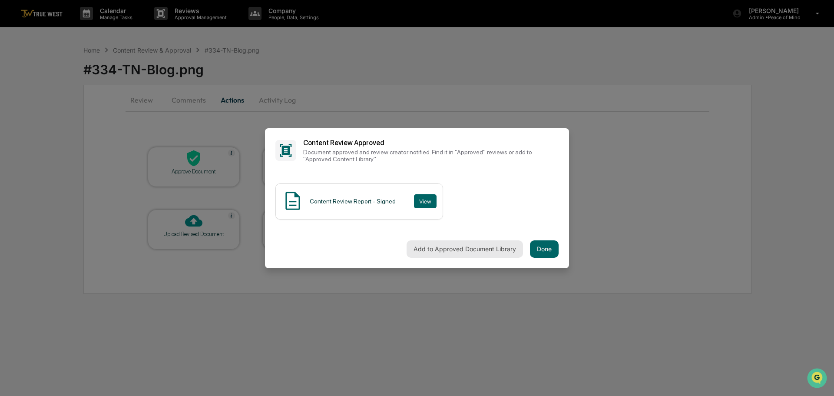
click at [445, 247] on button "Add to Approved Document Library" at bounding box center [465, 248] width 116 height 17
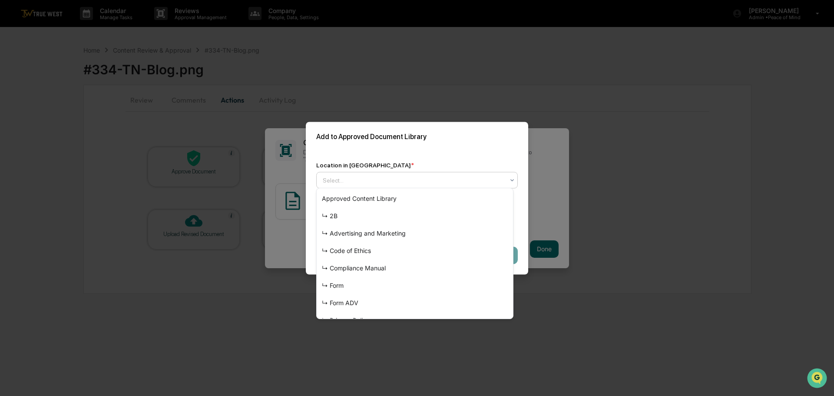
click at [448, 178] on div at bounding box center [414, 180] width 182 height 9
click at [396, 232] on div "↳ Advertising and Marketing" at bounding box center [415, 233] width 196 height 17
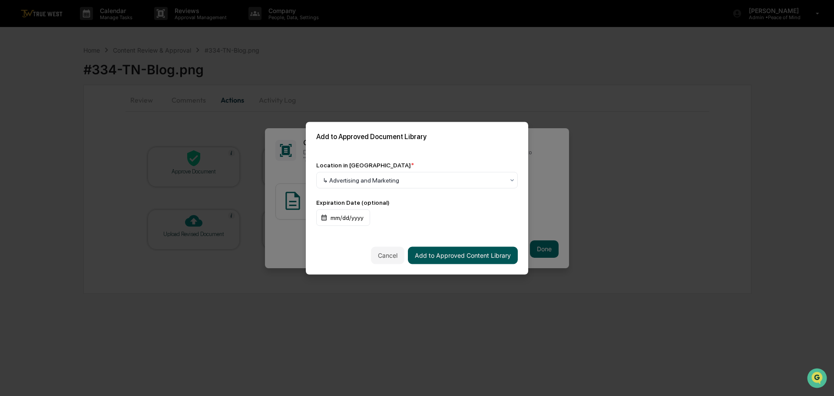
click at [438, 250] on button "Add to Approved Content Library" at bounding box center [463, 254] width 110 height 17
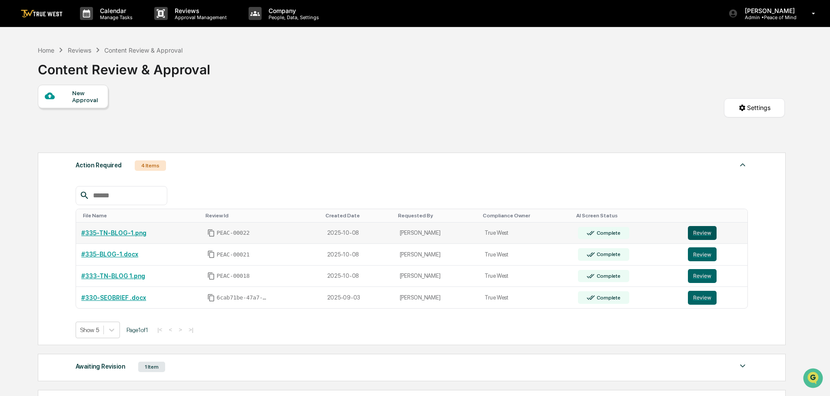
click at [704, 232] on button "Review" at bounding box center [702, 233] width 29 height 14
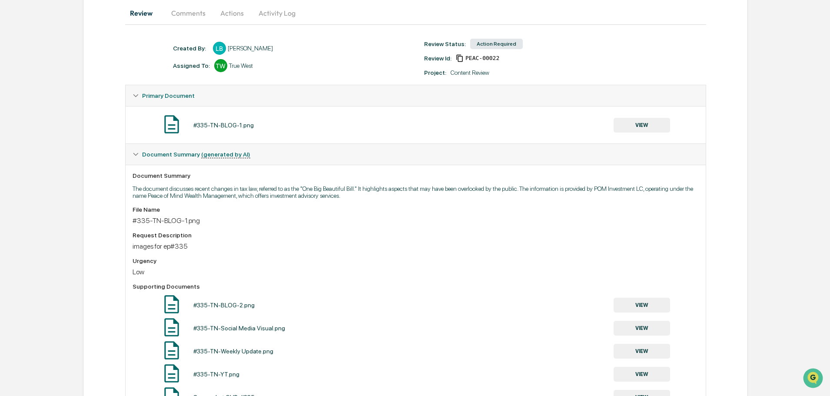
scroll to position [56, 0]
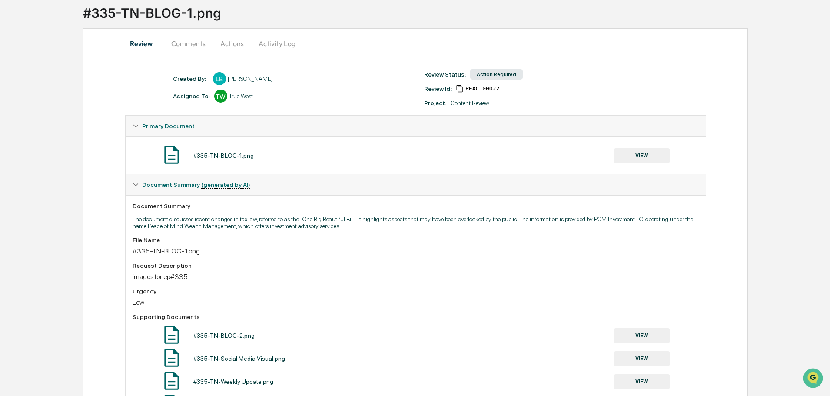
click at [641, 156] on button "VIEW" at bounding box center [642, 155] width 56 height 15
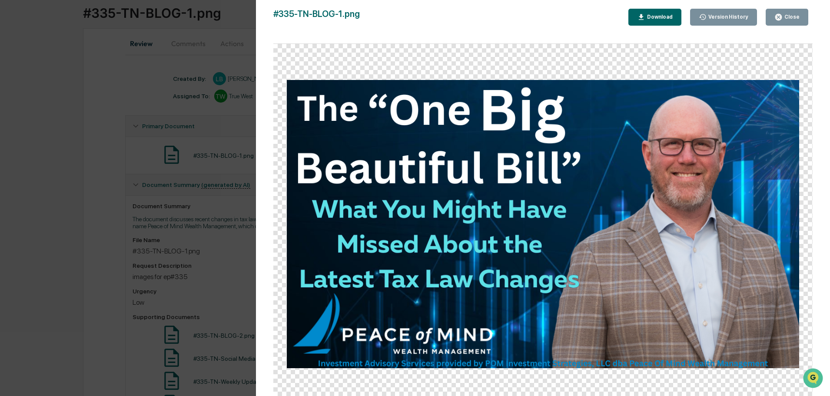
scroll to position [13, 0]
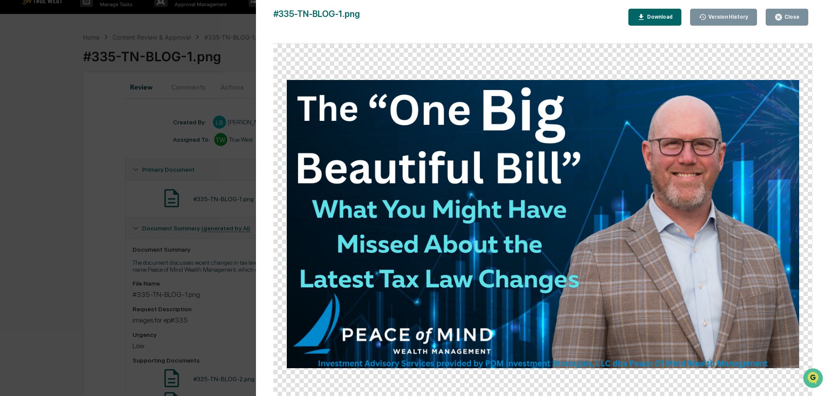
click at [787, 20] on div "Close" at bounding box center [791, 17] width 17 height 6
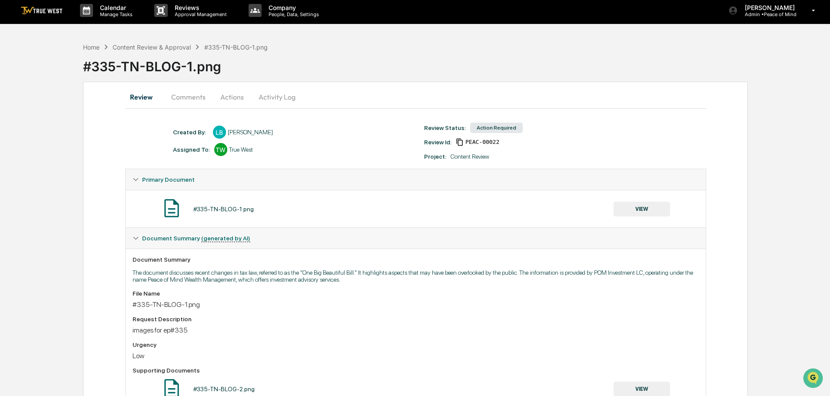
scroll to position [0, 0]
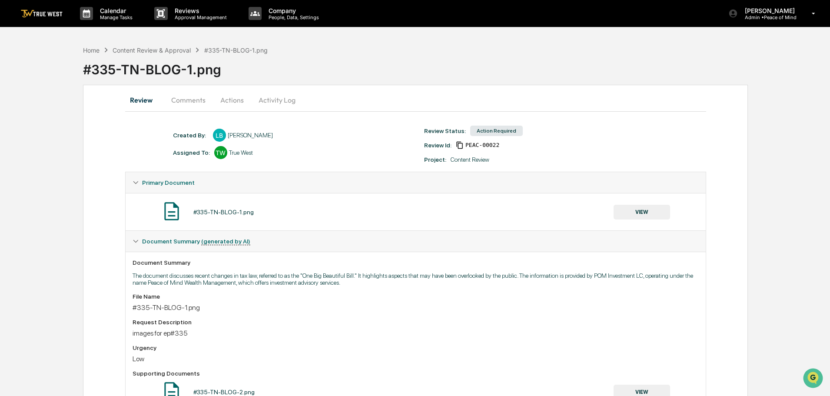
click at [233, 100] on button "Actions" at bounding box center [232, 100] width 39 height 21
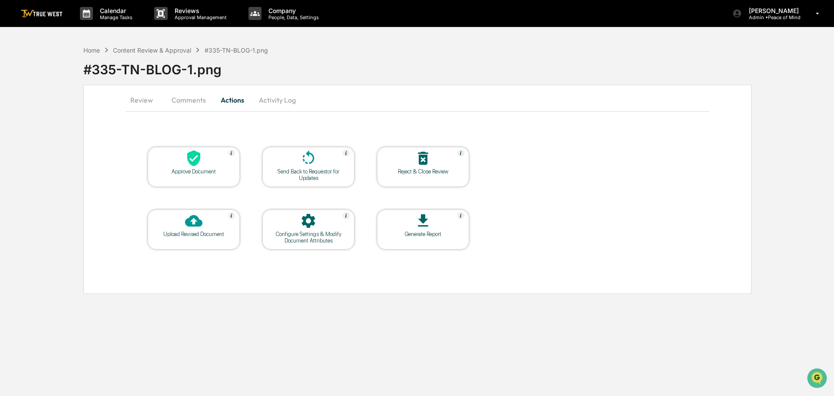
click at [193, 158] on icon at bounding box center [193, 158] width 13 height 16
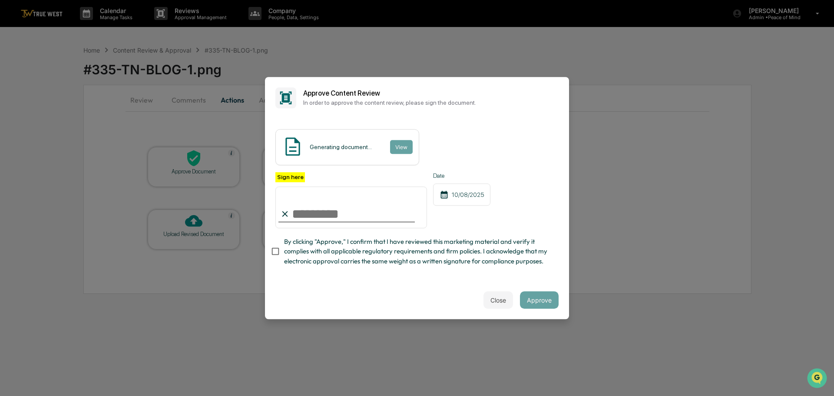
click at [317, 206] on input "Sign here" at bounding box center [352, 207] width 152 height 42
type input "**********"
click at [398, 140] on button "View" at bounding box center [401, 147] width 23 height 14
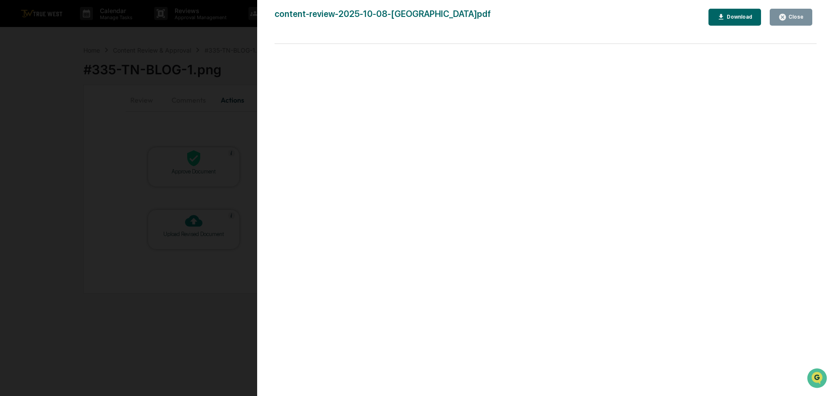
click at [241, 46] on div "Version History 10/08/2025, 04:19 PM Tammy Steffen content-review-2025-10-08-La…" at bounding box center [417, 198] width 834 height 396
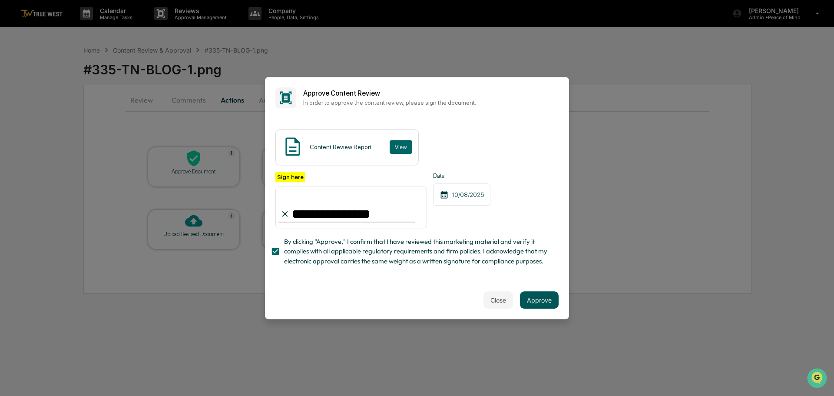
click at [535, 304] on button "Approve" at bounding box center [539, 299] width 39 height 17
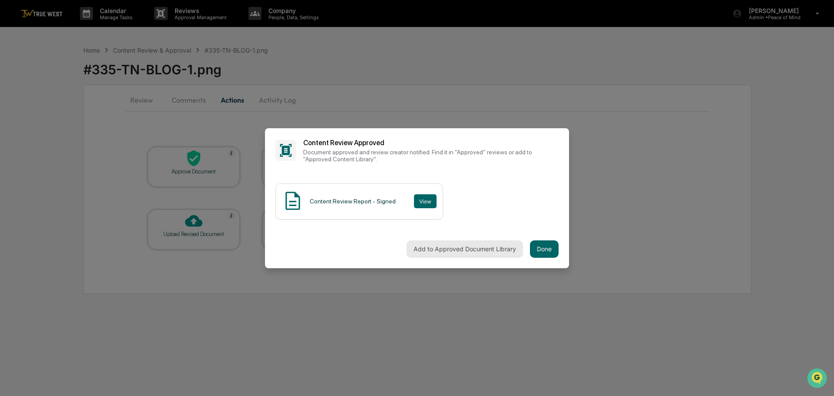
click at [473, 244] on button "Add to Approved Document Library" at bounding box center [465, 248] width 116 height 17
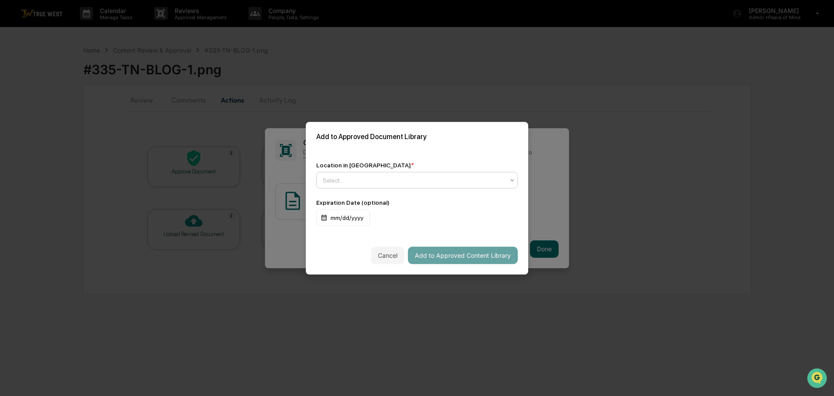
click at [429, 179] on div at bounding box center [414, 180] width 182 height 9
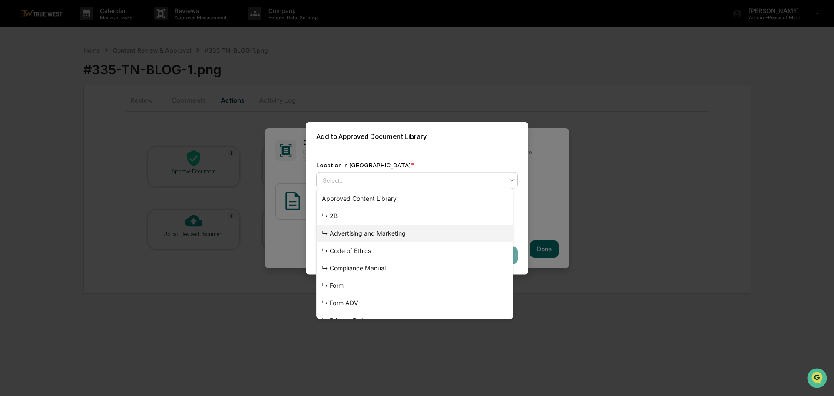
click at [388, 233] on div "↳ Advertising and Marketing" at bounding box center [415, 233] width 196 height 17
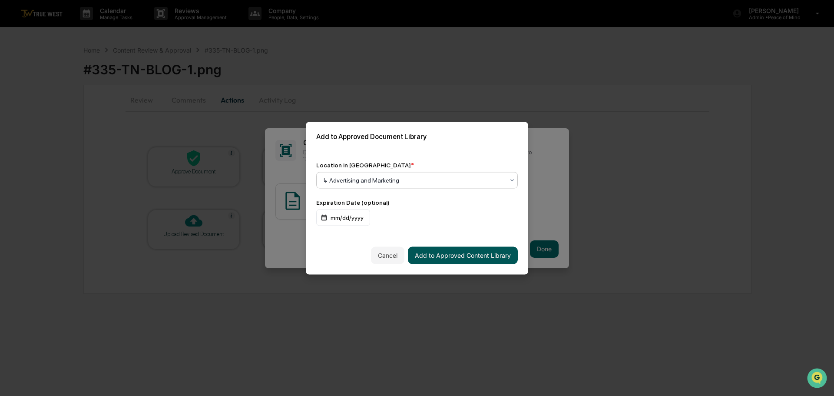
click at [438, 252] on button "Add to Approved Content Library" at bounding box center [463, 254] width 110 height 17
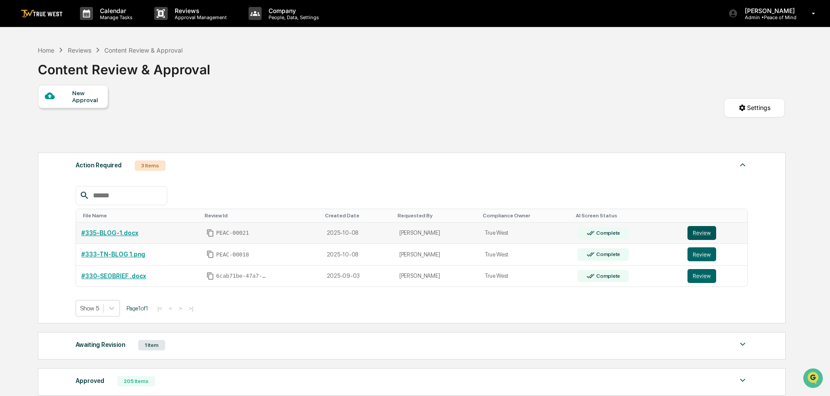
click at [699, 230] on button "Review" at bounding box center [702, 233] width 29 height 14
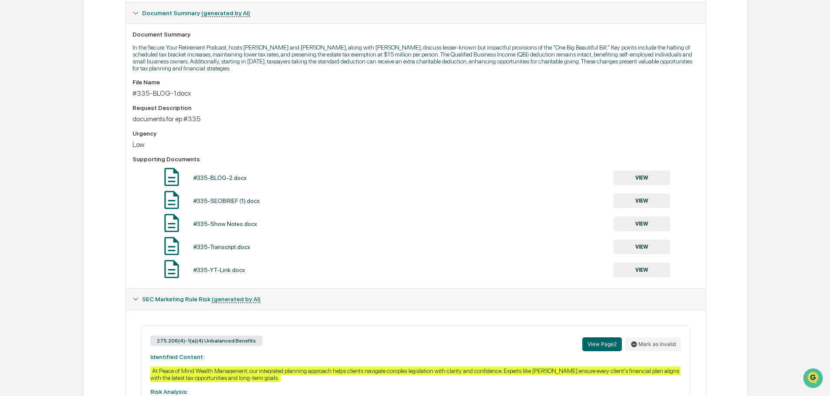
scroll to position [310, 0]
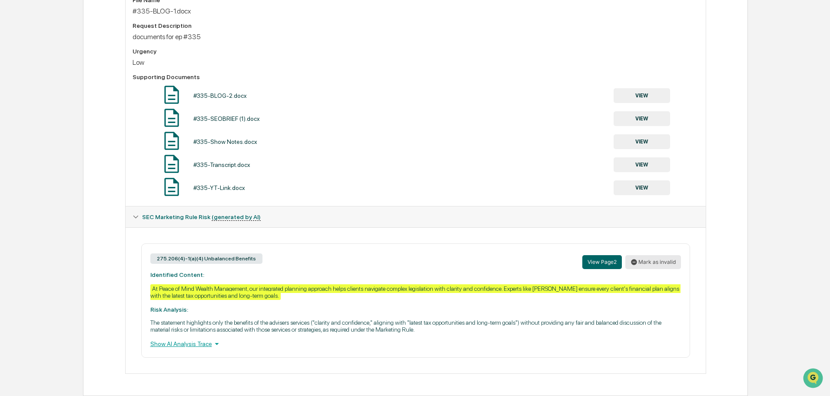
click at [668, 265] on button "Mark as invalid" at bounding box center [653, 262] width 56 height 14
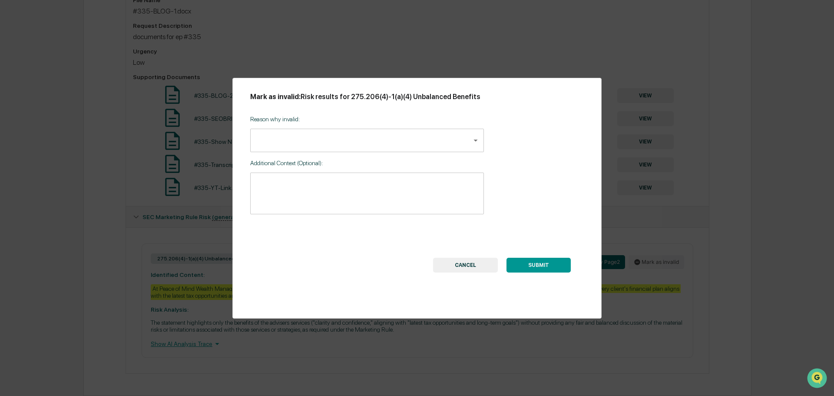
click at [473, 142] on body "Calendar Manage Tasks Reviews Approval Management Company People, Data, Setting…" at bounding box center [417, 43] width 834 height 706
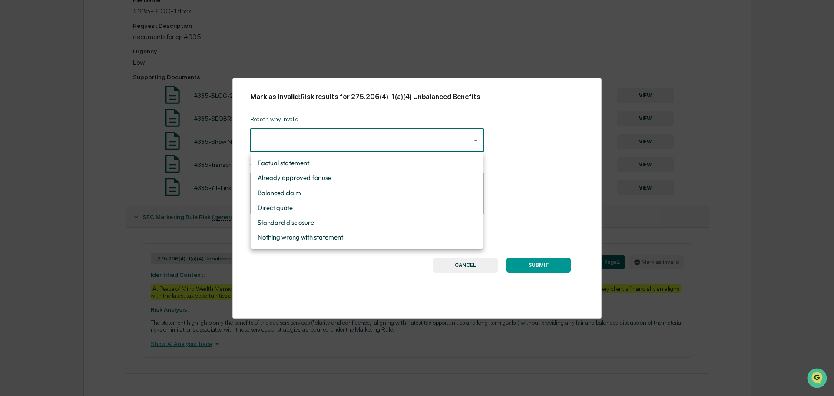
click at [290, 236] on li "Nothing wrong with statement" at bounding box center [367, 237] width 232 height 15
type input "**********"
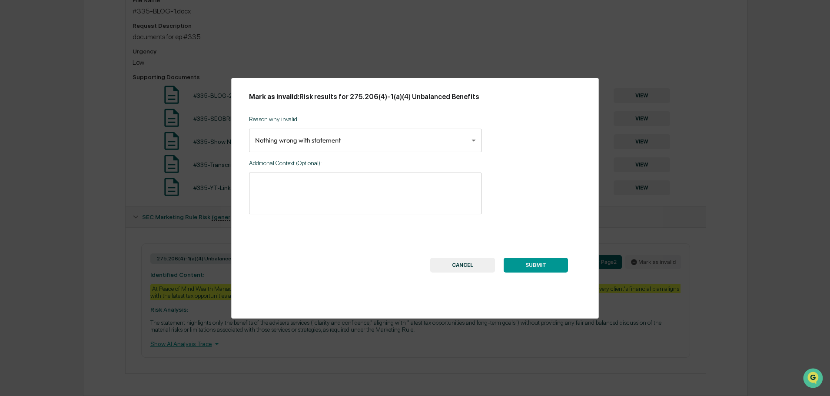
click at [535, 264] on button "SUBMIT" at bounding box center [536, 265] width 64 height 15
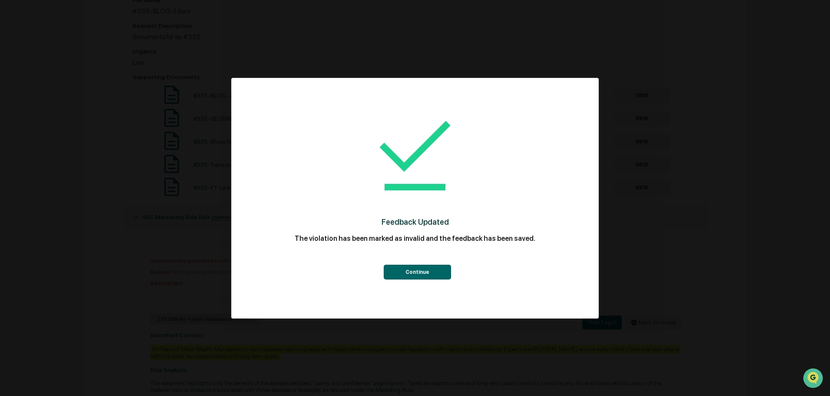
click at [415, 267] on button "Continue" at bounding box center [417, 272] width 67 height 15
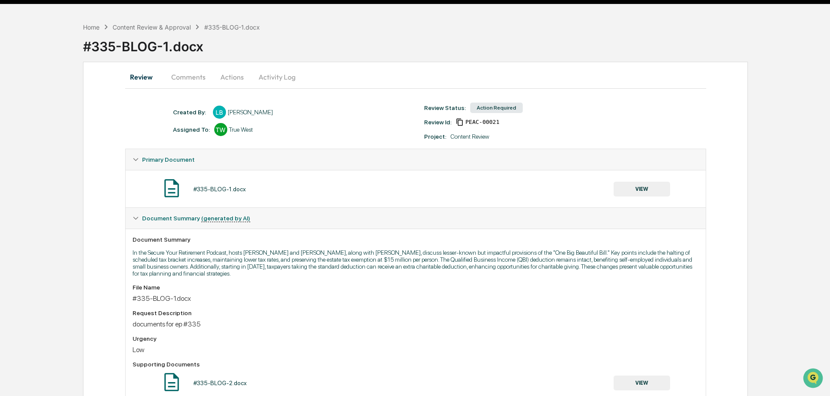
scroll to position [0, 0]
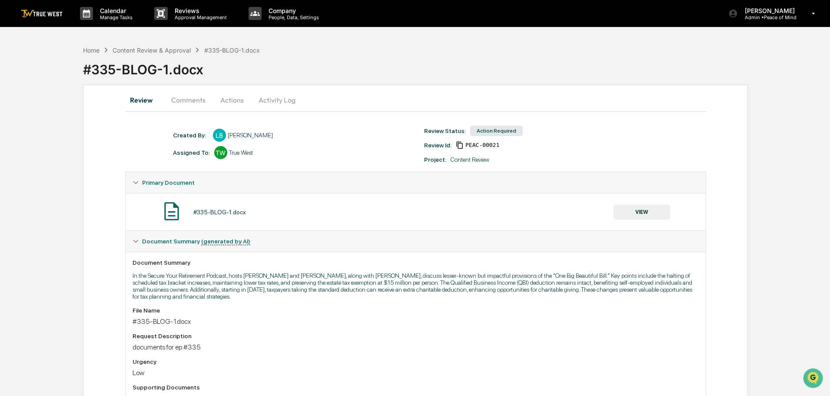
click at [230, 96] on button "Actions" at bounding box center [232, 100] width 39 height 21
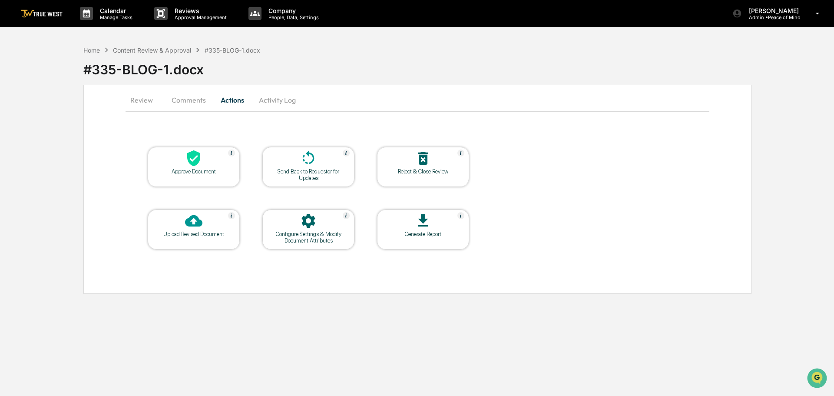
click at [194, 161] on icon at bounding box center [193, 158] width 13 height 16
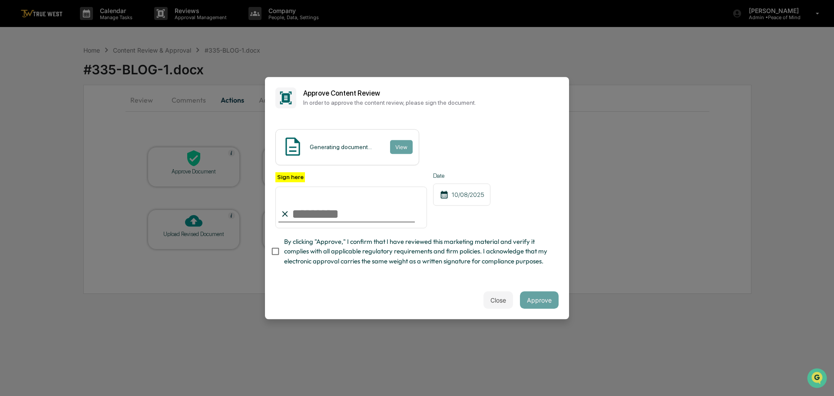
click at [363, 203] on input "Sign here" at bounding box center [352, 207] width 152 height 42
type input "**********"
click at [399, 140] on button "View" at bounding box center [401, 147] width 23 height 14
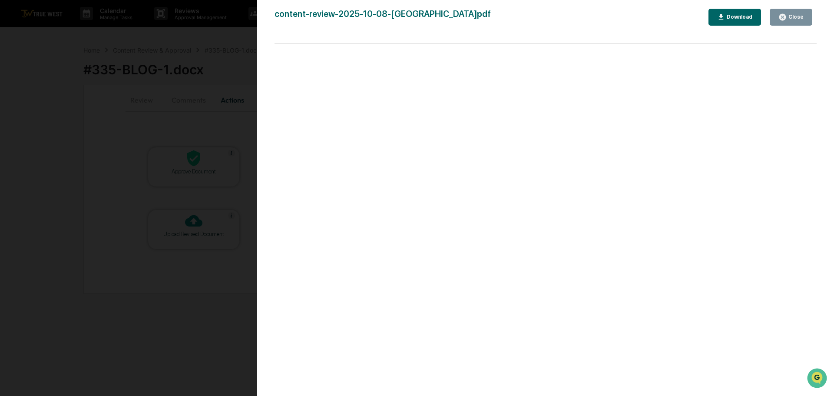
click at [242, 43] on div "Version History 10/08/2025, 04:20 PM Tammy Steffen content-review-2025-10-08-La…" at bounding box center [417, 198] width 834 height 396
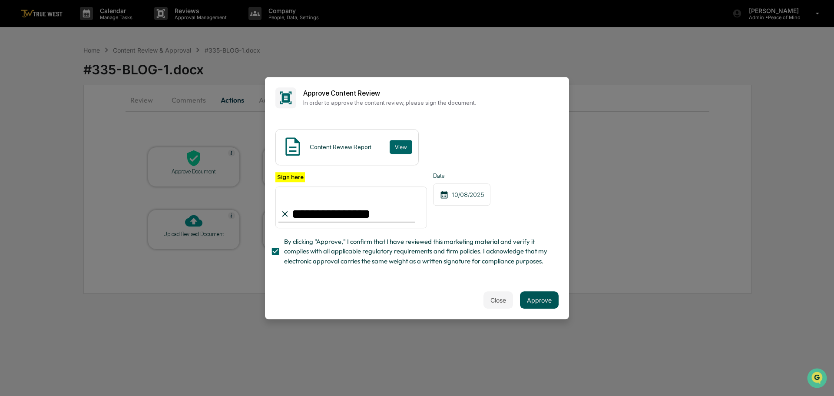
click at [541, 304] on button "Approve" at bounding box center [539, 299] width 39 height 17
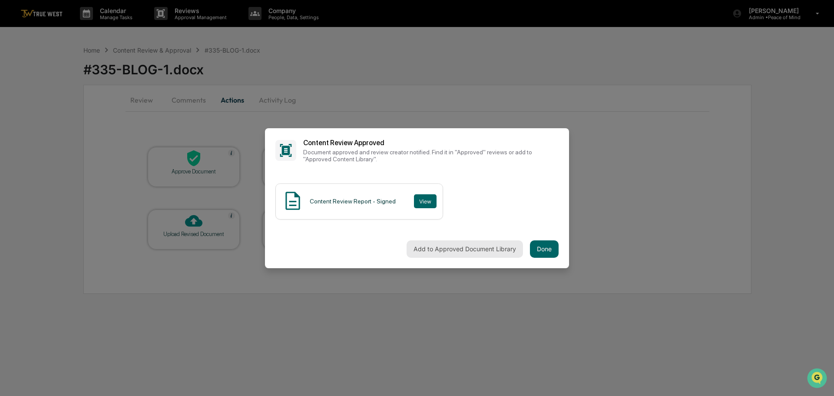
click at [470, 242] on button "Add to Approved Document Library" at bounding box center [465, 248] width 116 height 17
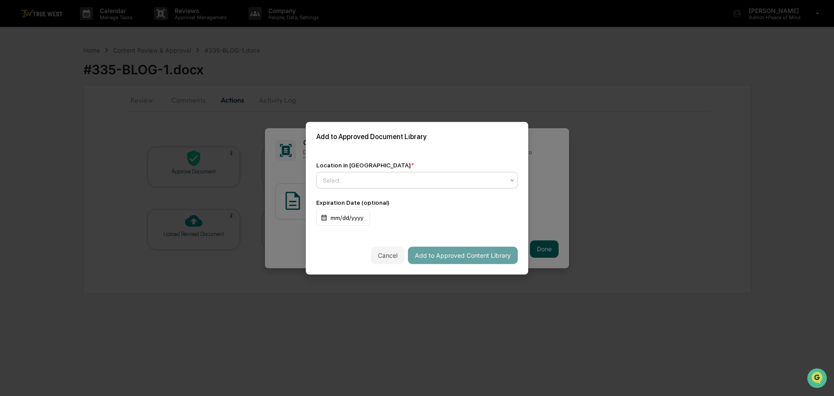
click at [431, 177] on div at bounding box center [414, 180] width 182 height 9
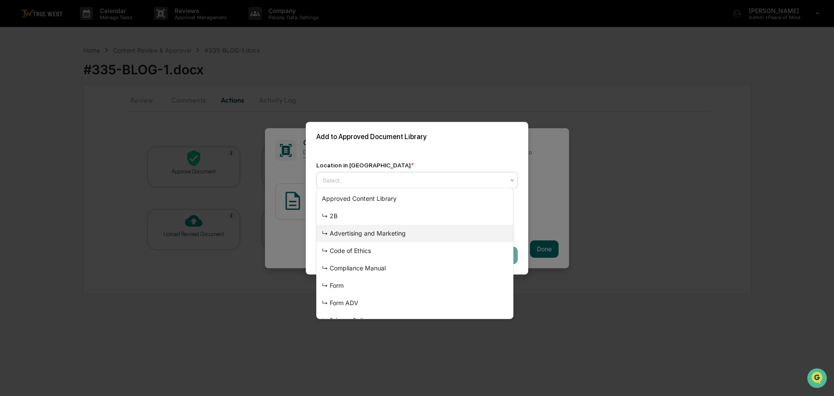
click at [399, 232] on div "↳ Advertising and Marketing" at bounding box center [415, 233] width 196 height 17
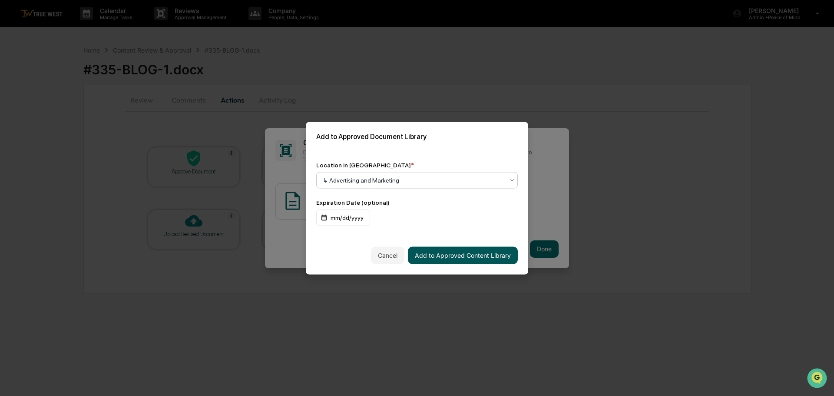
click at [447, 250] on button "Add to Approved Content Library" at bounding box center [463, 254] width 110 height 17
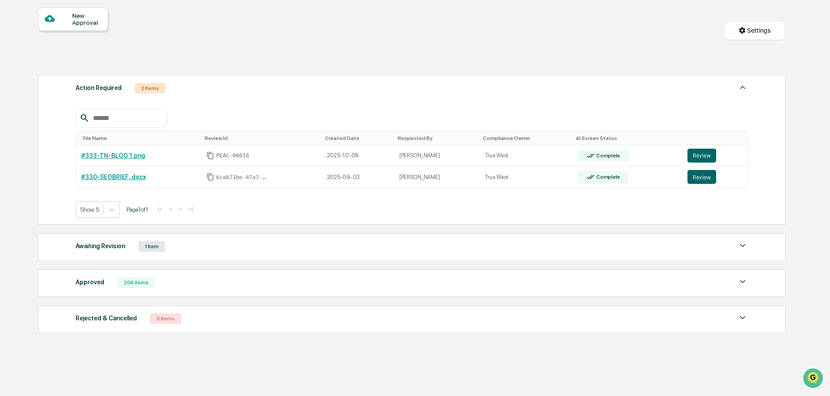
scroll to position [87, 0]
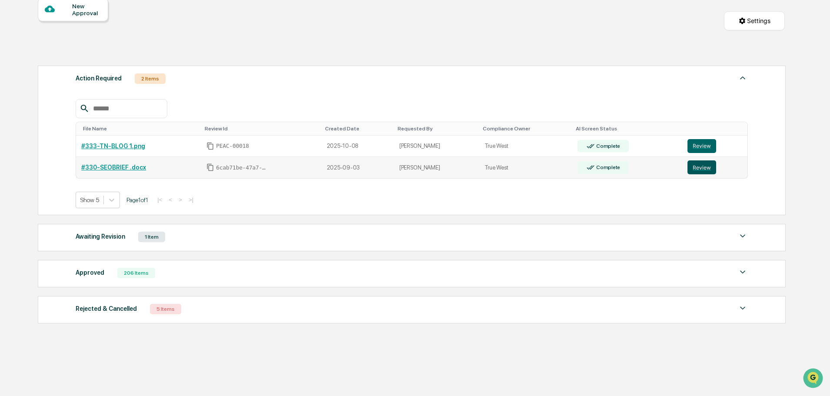
click at [697, 167] on button "Review" at bounding box center [702, 167] width 29 height 14
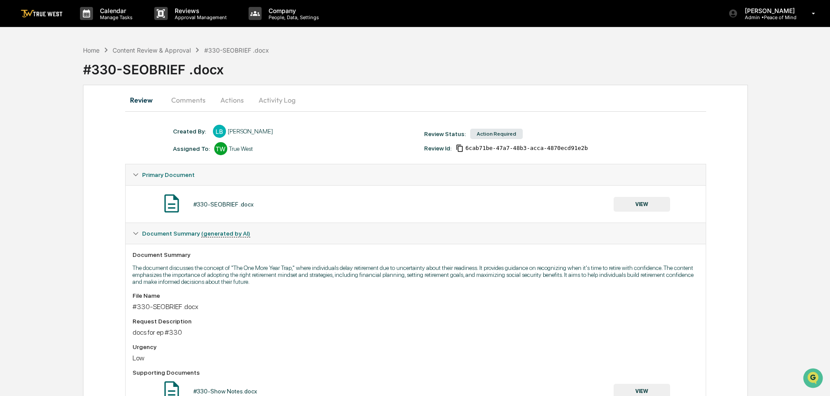
click at [642, 203] on button "VIEW" at bounding box center [642, 204] width 56 height 15
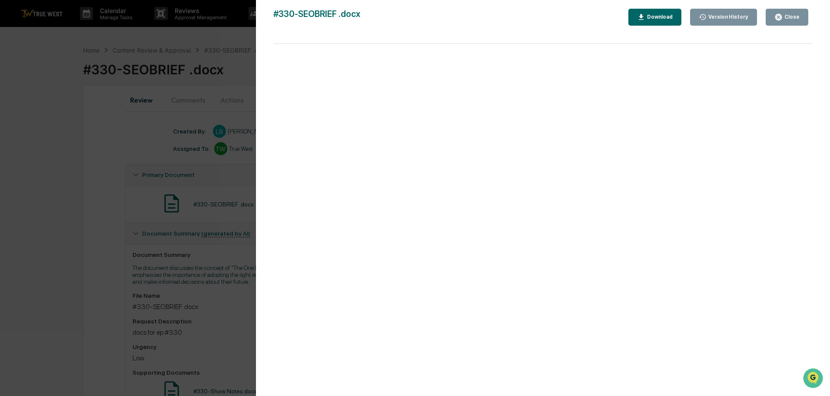
click at [232, 34] on div "Version History [DATE] 02:48 PM [PERSON_NAME] [DATE] 08:10 PM [PERSON_NAME] #33…" at bounding box center [415, 198] width 830 height 396
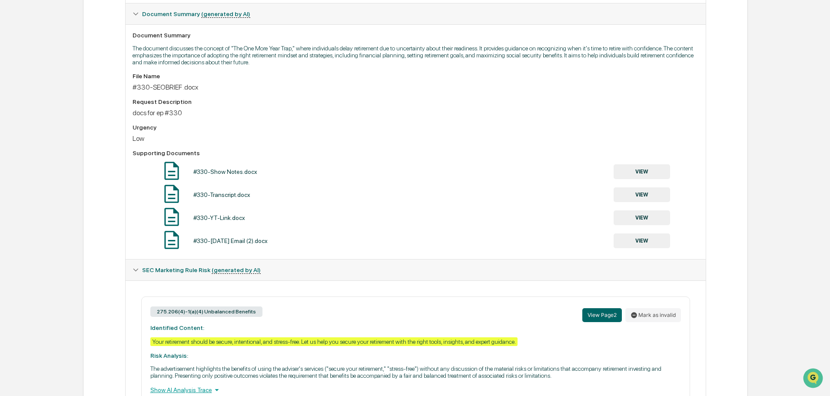
scroll to position [208, 0]
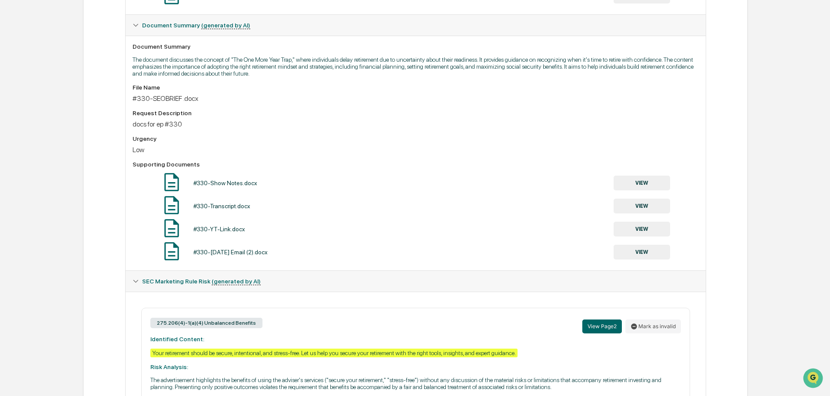
click at [642, 204] on button "VIEW" at bounding box center [642, 206] width 56 height 15
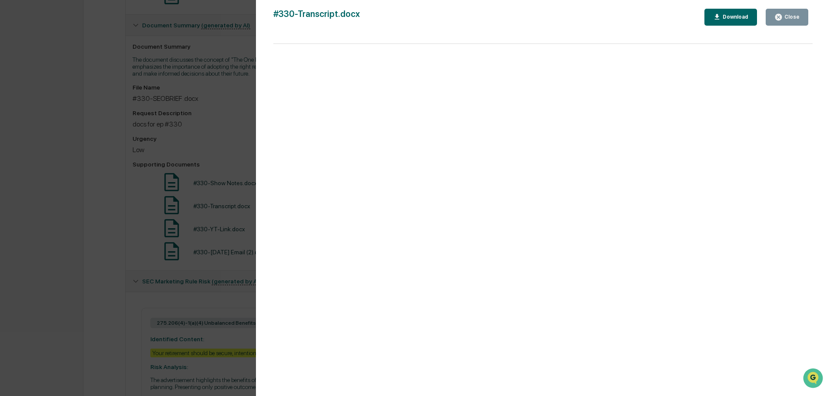
click at [238, 42] on div "Version History [DATE] 08:10 PM [PERSON_NAME] #330-Transcript.docx Close Downlo…" at bounding box center [415, 198] width 830 height 396
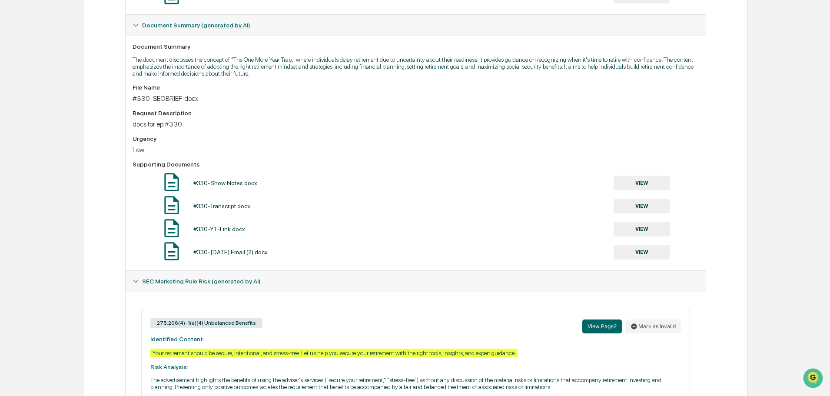
click at [638, 252] on button "VIEW" at bounding box center [642, 252] width 56 height 15
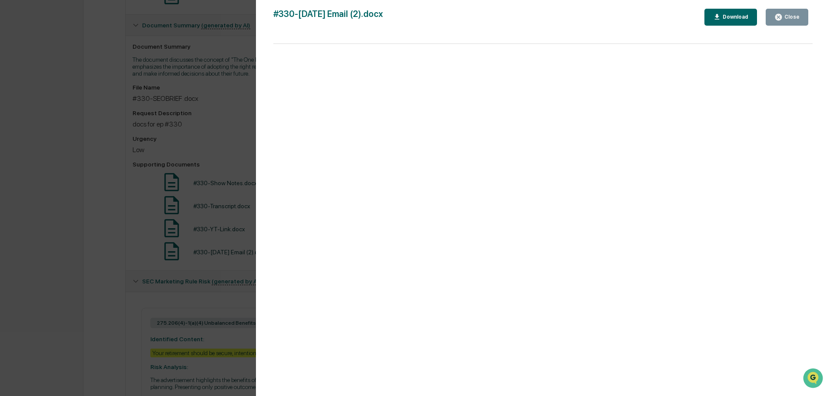
click at [231, 42] on div "Version History [DATE] 08:10 PM [PERSON_NAME] #330-[DATE] Email (2).docx Close …" at bounding box center [415, 198] width 830 height 396
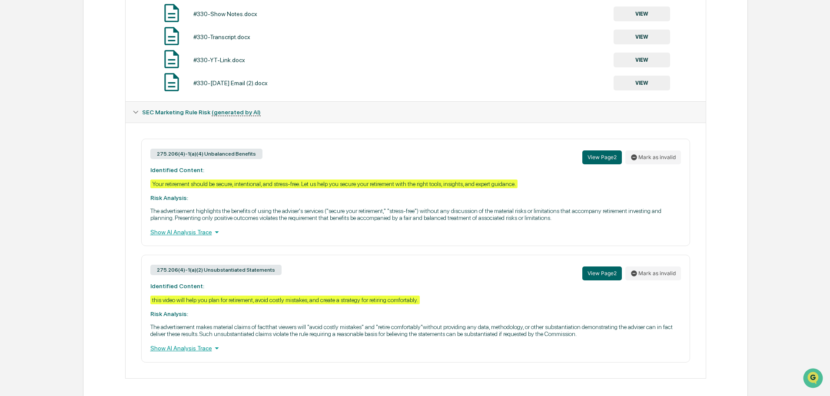
scroll to position [382, 0]
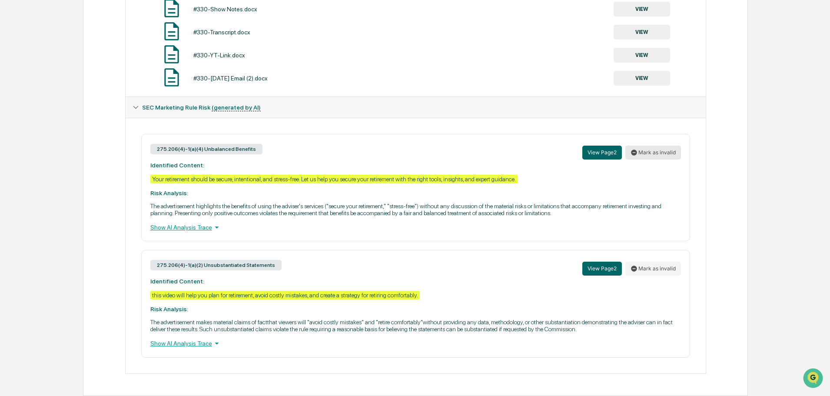
click at [658, 152] on button "Mark as invalid" at bounding box center [653, 153] width 56 height 14
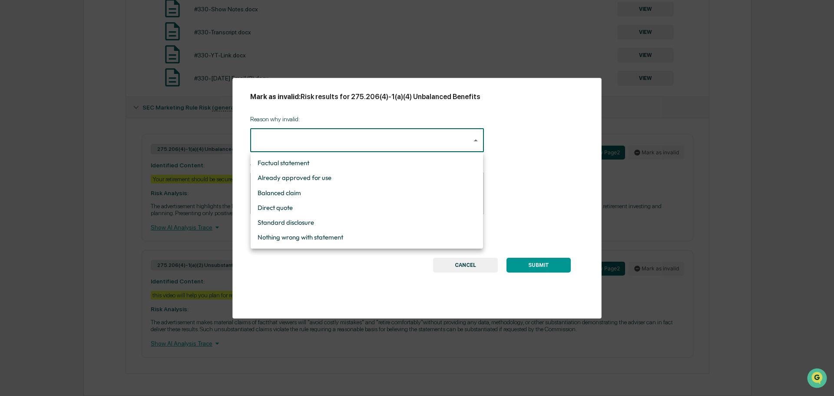
click at [474, 139] on body "Calendar Manage Tasks Reviews Approval Management Company People, Data, Setting…" at bounding box center [417, 7] width 834 height 778
click at [281, 235] on li "Nothing wrong with statement" at bounding box center [367, 237] width 232 height 15
type input "**********"
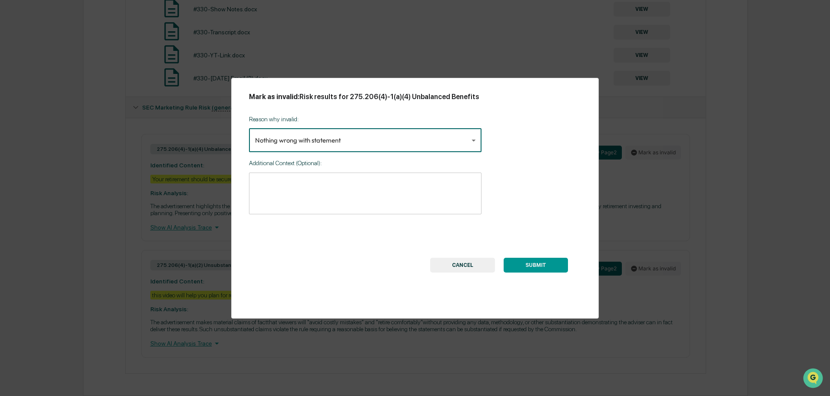
click at [530, 263] on button "SUBMIT" at bounding box center [536, 265] width 64 height 15
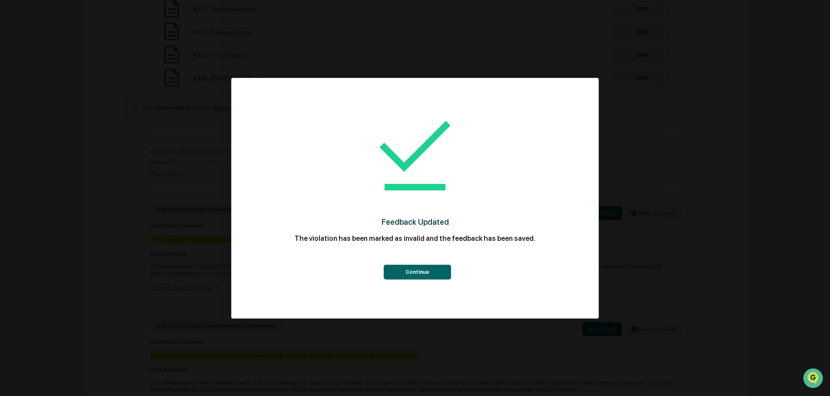
click at [410, 272] on button "Continue" at bounding box center [417, 272] width 67 height 15
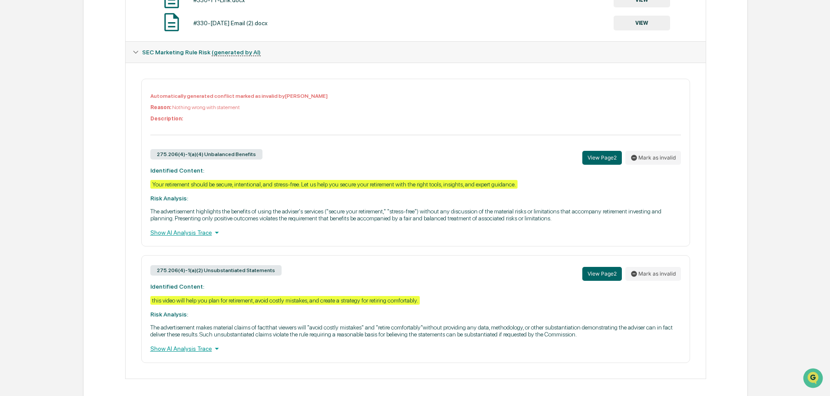
scroll to position [442, 0]
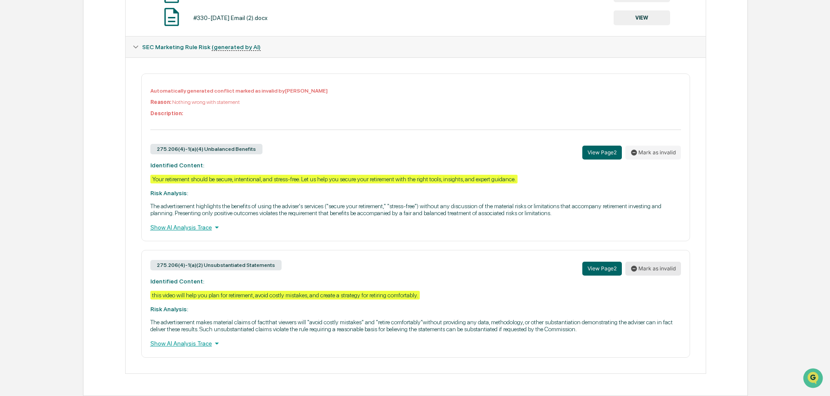
click at [654, 268] on button "Mark as invalid" at bounding box center [653, 269] width 56 height 14
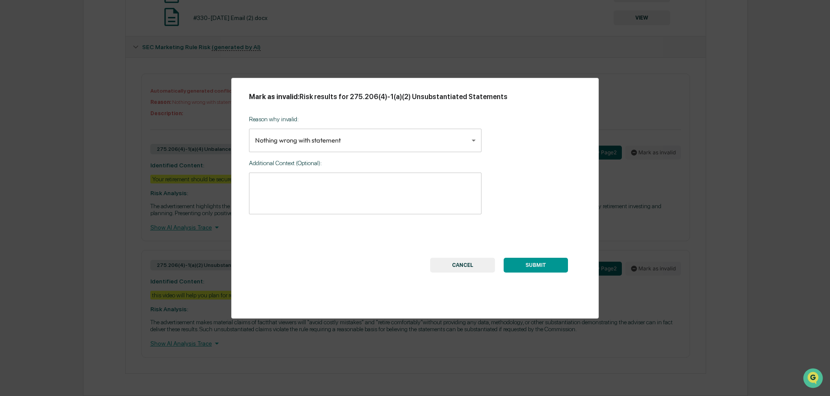
click at [538, 265] on button "SUBMIT" at bounding box center [536, 265] width 64 height 15
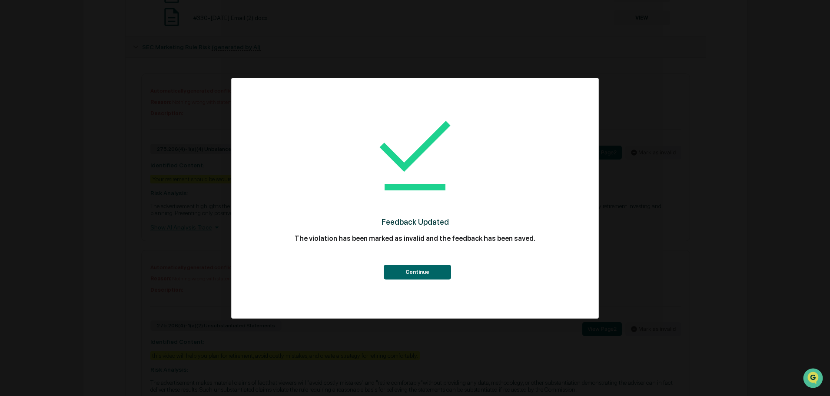
click at [401, 272] on button "Continue" at bounding box center [417, 272] width 67 height 15
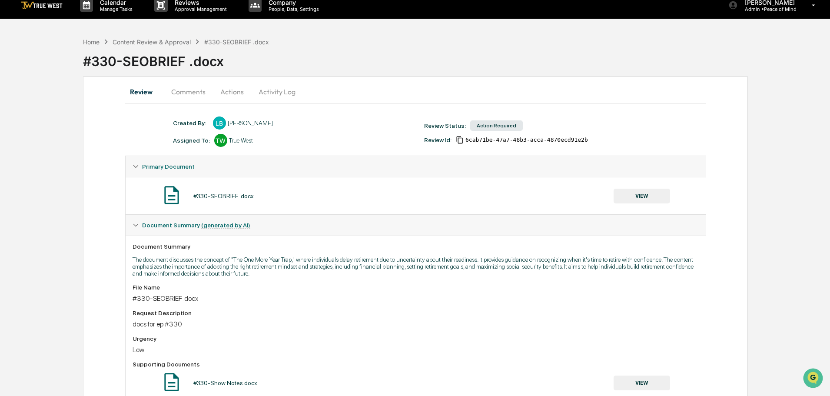
scroll to position [0, 0]
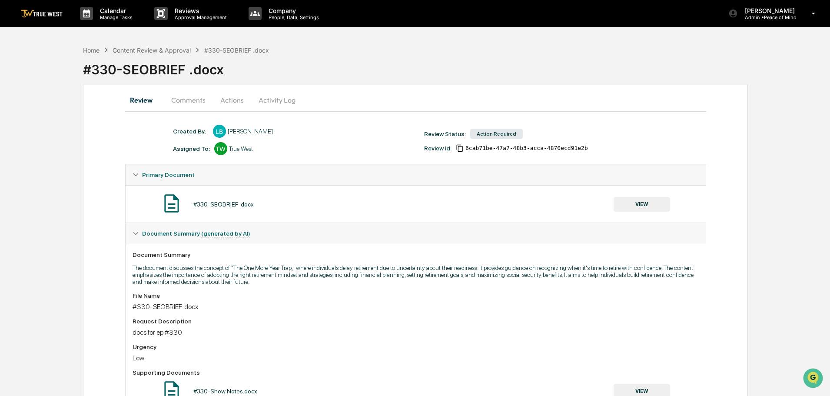
click at [232, 100] on button "Actions" at bounding box center [232, 100] width 39 height 21
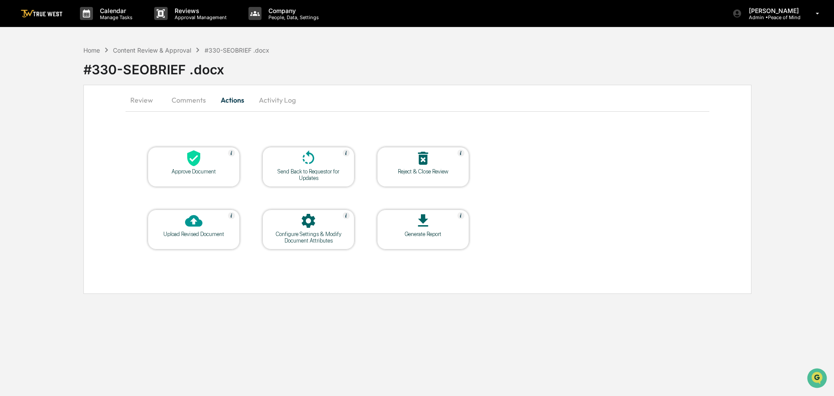
click at [190, 163] on icon at bounding box center [193, 158] width 13 height 16
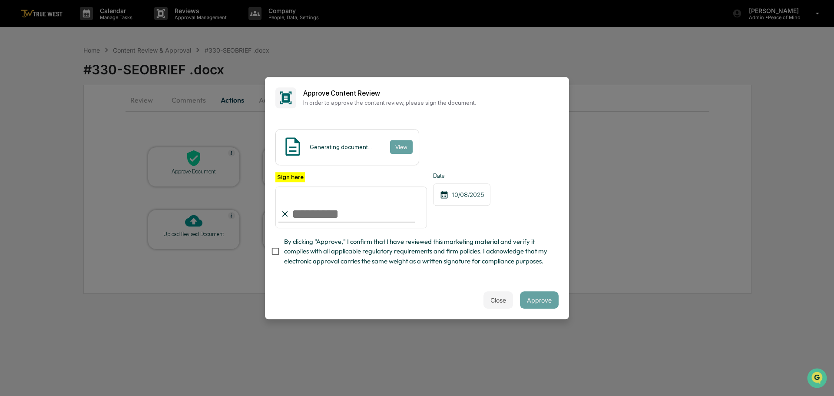
click at [333, 204] on input "Sign here" at bounding box center [352, 207] width 152 height 42
type input "**********"
click at [533, 306] on button "Approve" at bounding box center [539, 299] width 39 height 17
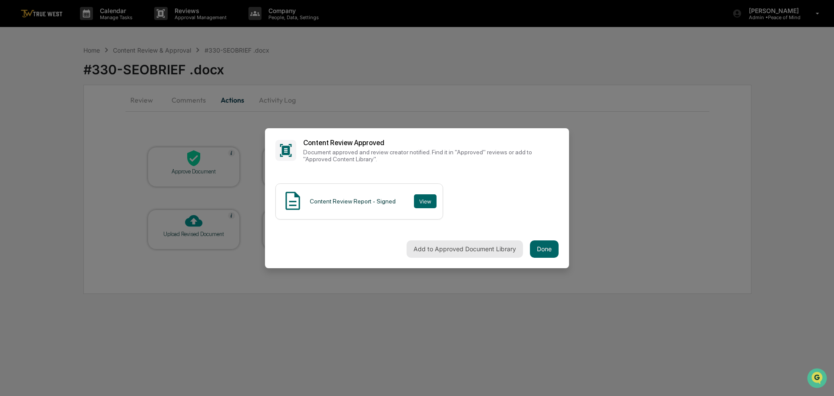
click at [470, 246] on button "Add to Approved Document Library" at bounding box center [465, 248] width 116 height 17
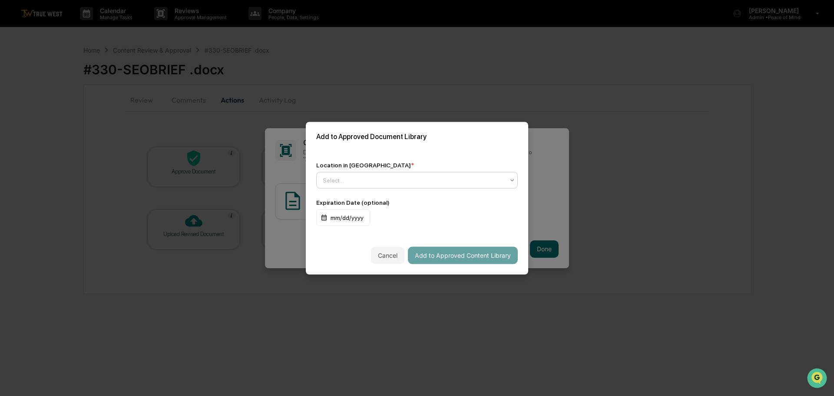
click at [436, 176] on div at bounding box center [414, 180] width 182 height 9
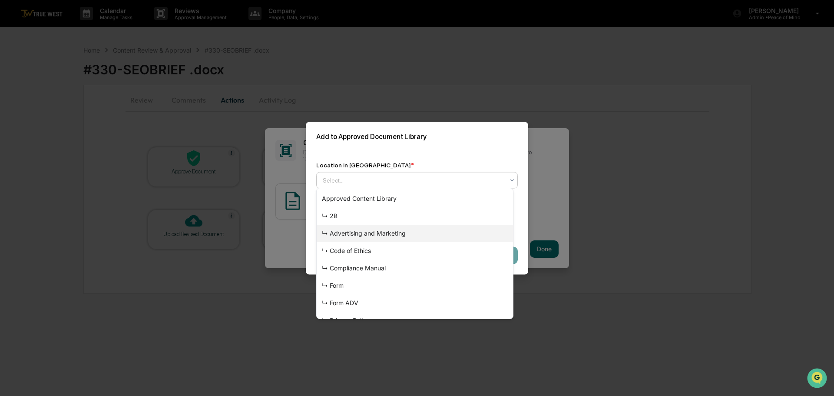
click at [387, 236] on div "↳ Advertising and Marketing" at bounding box center [415, 233] width 196 height 17
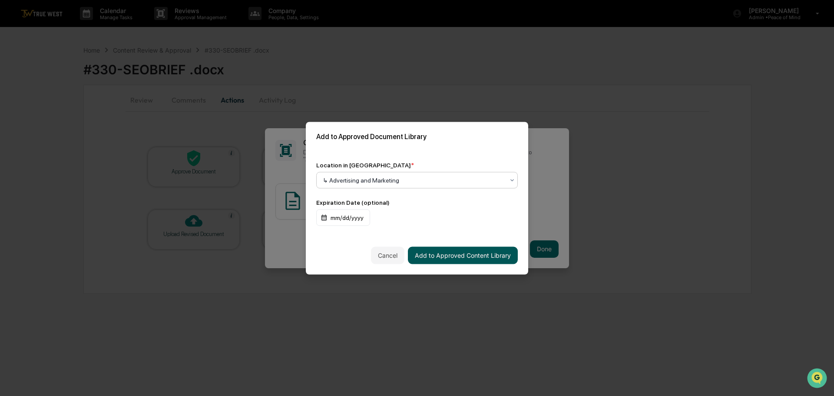
click at [448, 253] on button "Add to Approved Content Library" at bounding box center [463, 254] width 110 height 17
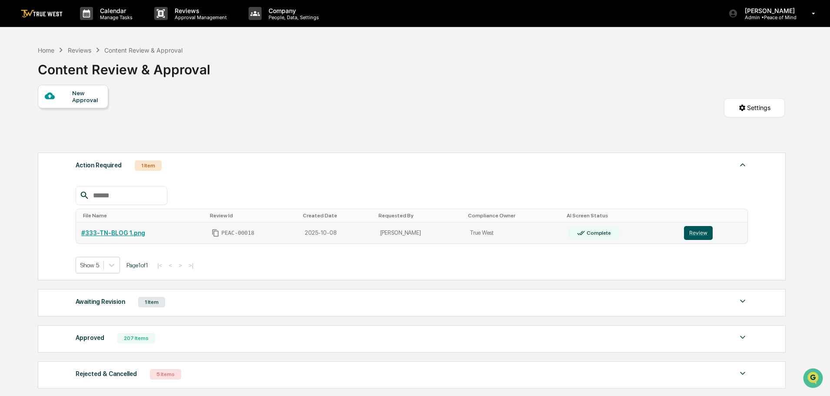
click at [692, 232] on button "Review" at bounding box center [698, 233] width 29 height 14
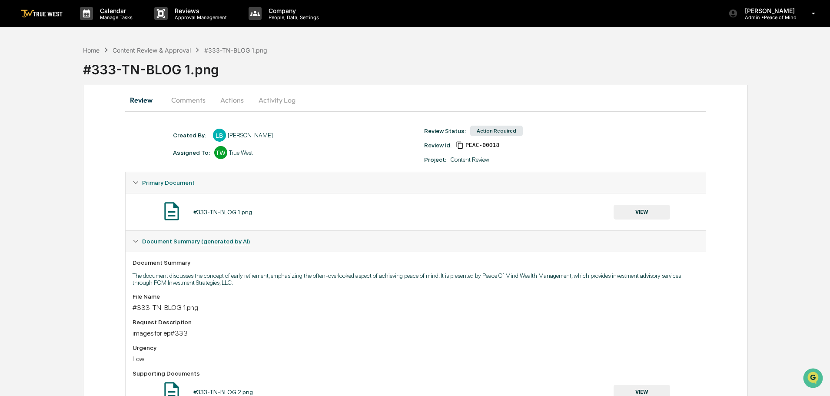
click at [230, 98] on button "Actions" at bounding box center [232, 100] width 39 height 21
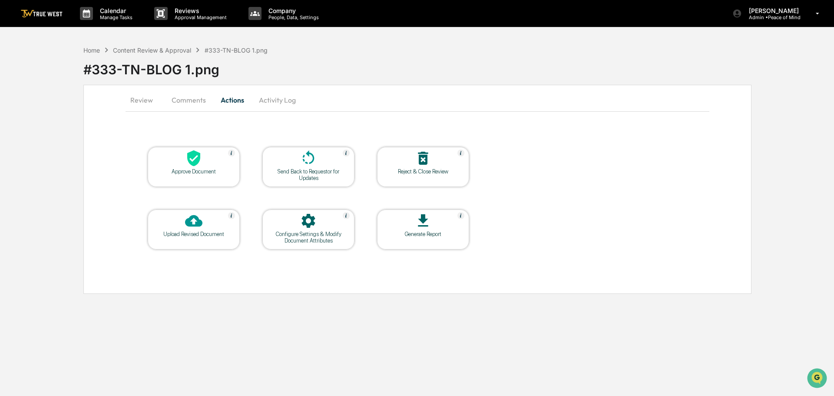
click at [189, 158] on icon at bounding box center [193, 158] width 13 height 16
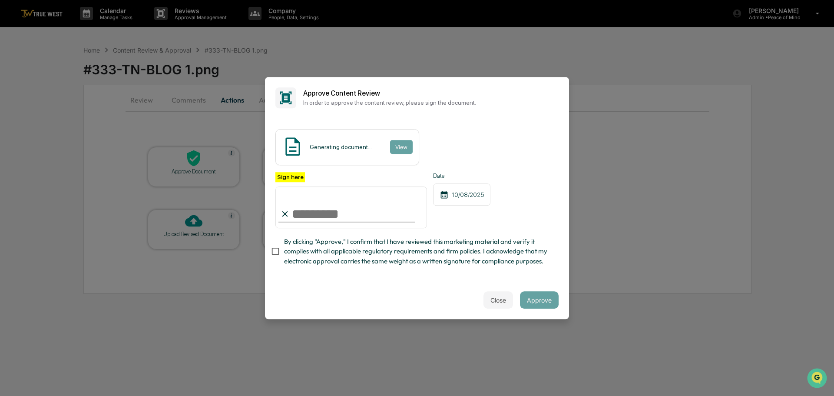
click at [319, 205] on input "Sign here" at bounding box center [352, 207] width 152 height 42
type input "**********"
click at [541, 302] on button "Approve" at bounding box center [539, 299] width 39 height 17
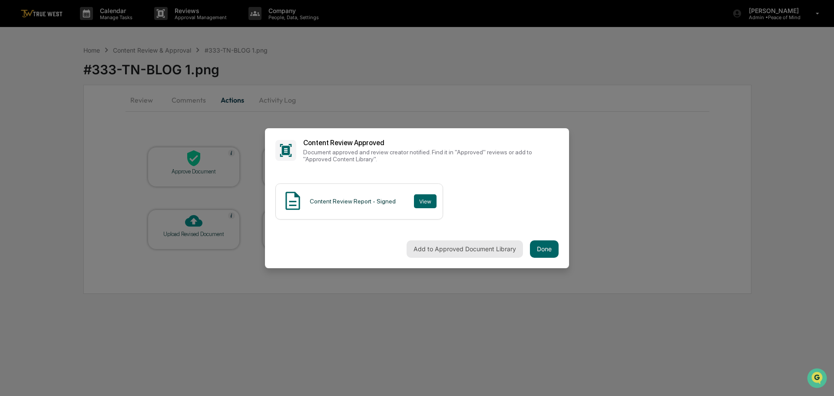
click at [468, 246] on button "Add to Approved Document Library" at bounding box center [465, 248] width 116 height 17
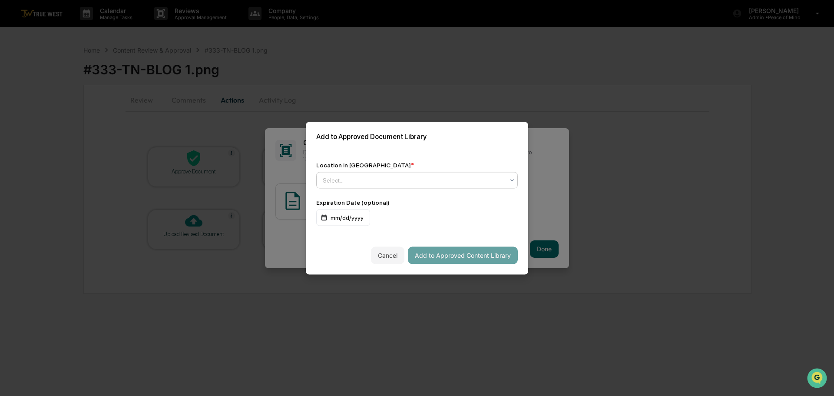
click at [407, 179] on div at bounding box center [414, 180] width 182 height 9
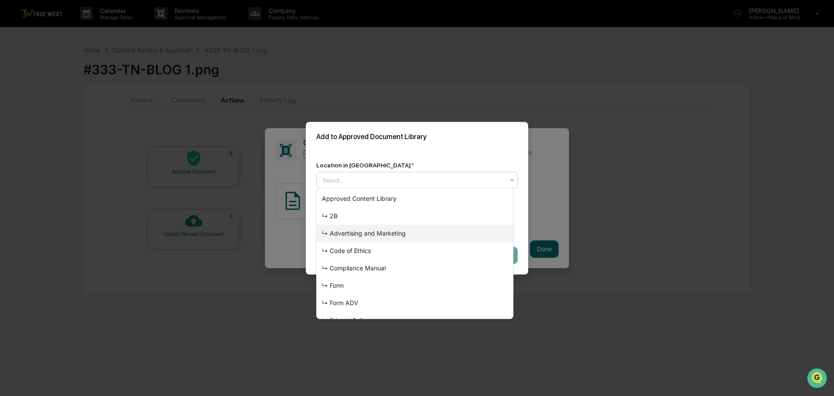
click at [382, 234] on div "↳ Advertising and Marketing" at bounding box center [415, 233] width 196 height 17
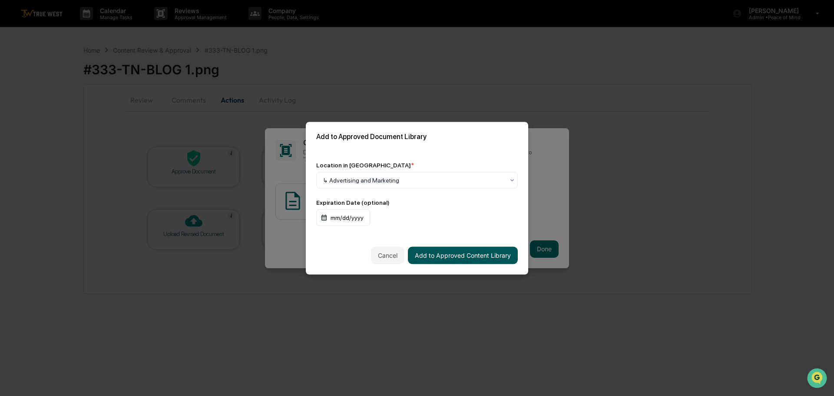
click at [442, 250] on button "Add to Approved Content Library" at bounding box center [463, 254] width 110 height 17
